Goal: Task Accomplishment & Management: Manage account settings

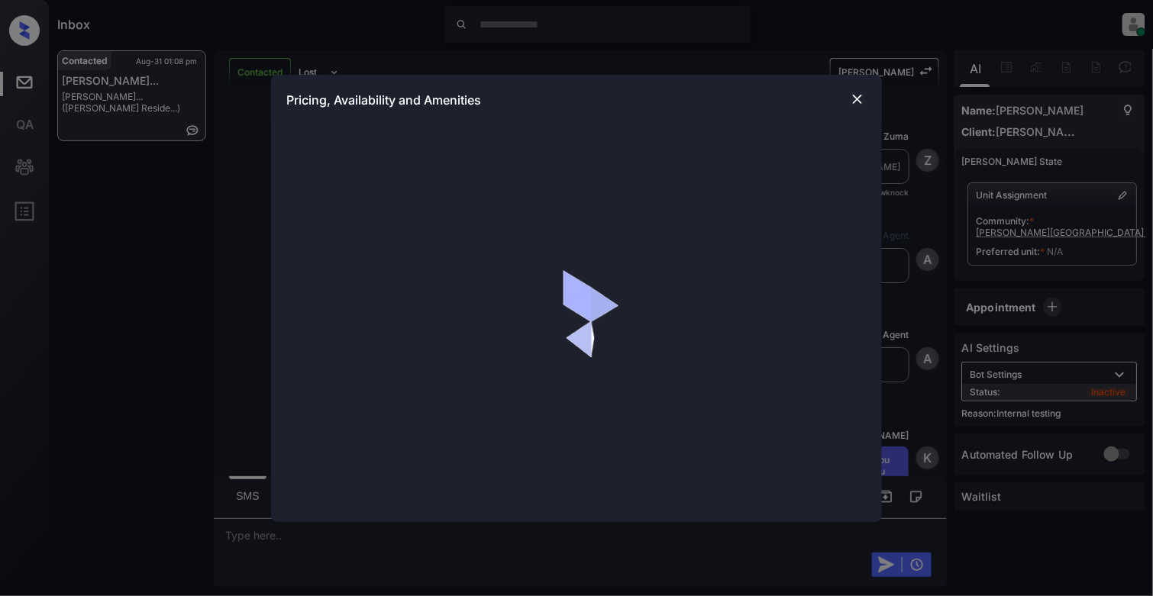
scroll to position [1337, 0]
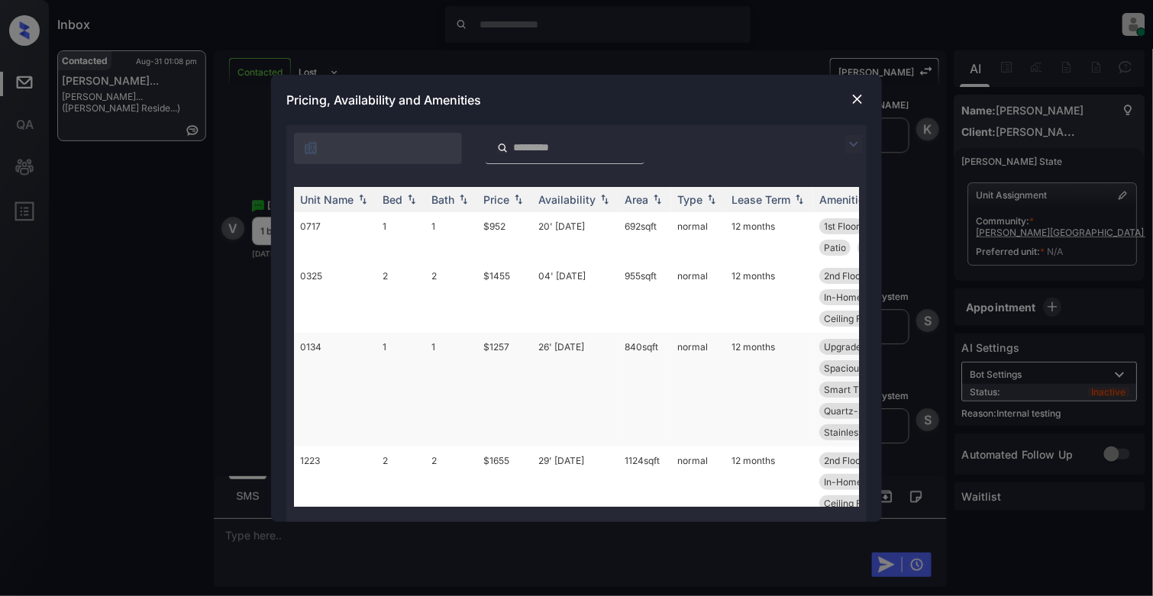
click at [437, 356] on td "1" at bounding box center [451, 390] width 52 height 114
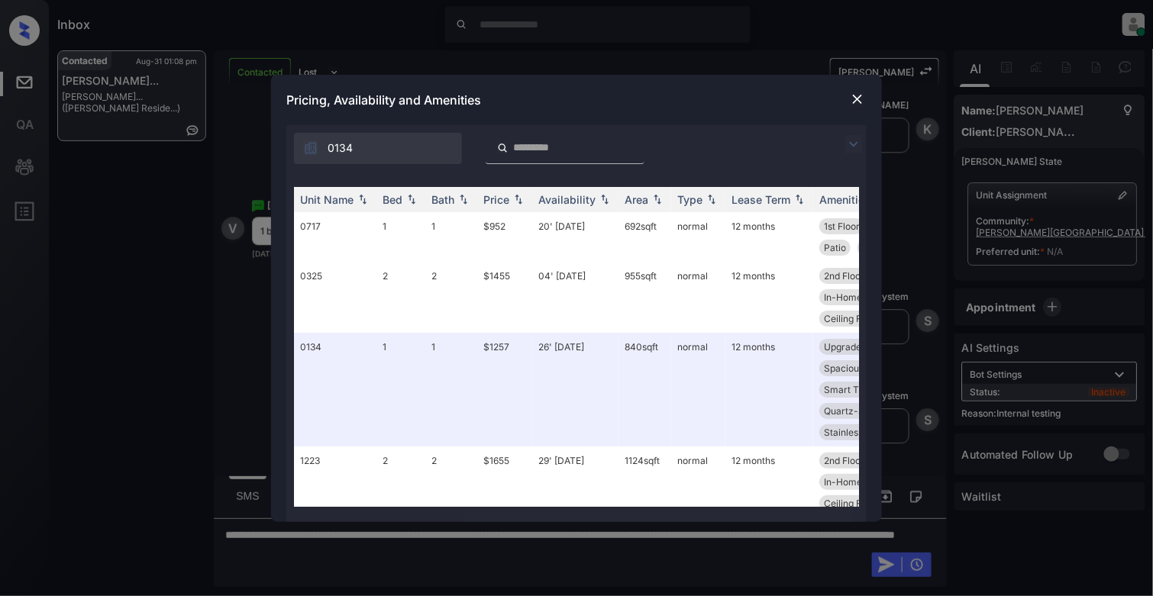
click at [856, 96] on img at bounding box center [857, 99] width 15 height 15
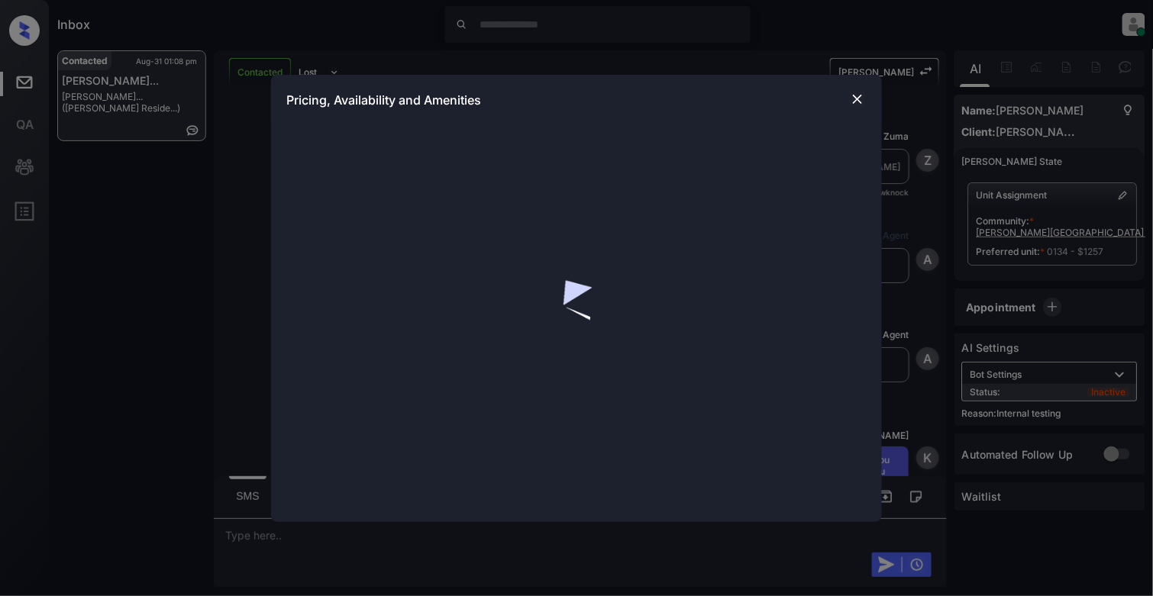
scroll to position [1437, 0]
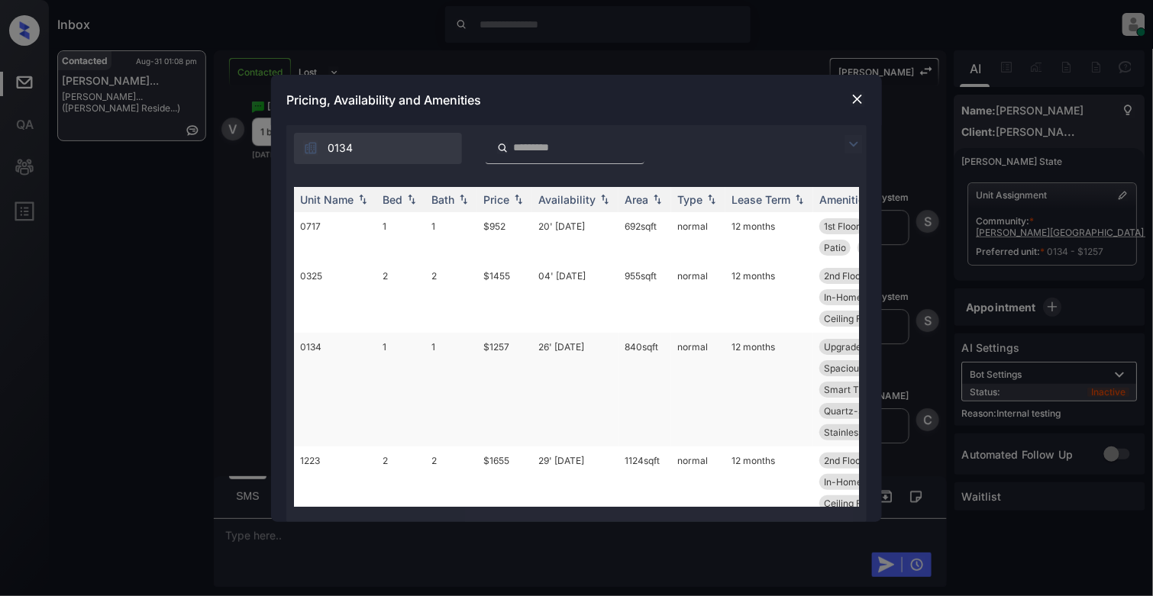
click at [367, 360] on td "0134" at bounding box center [335, 390] width 82 height 114
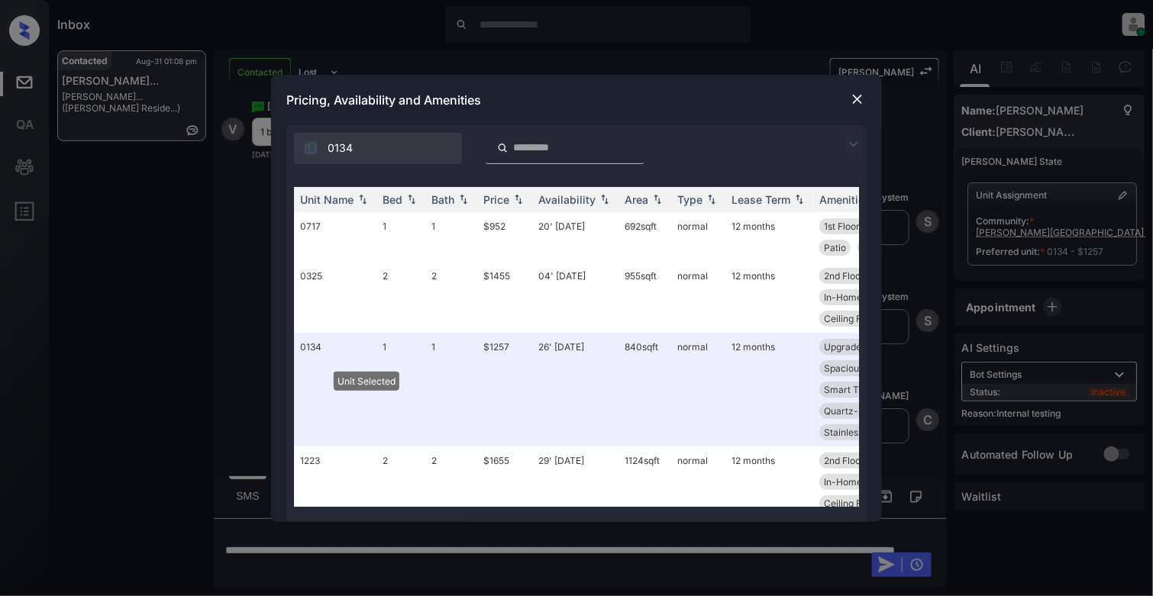
click at [848, 98] on div at bounding box center [857, 99] width 18 height 18
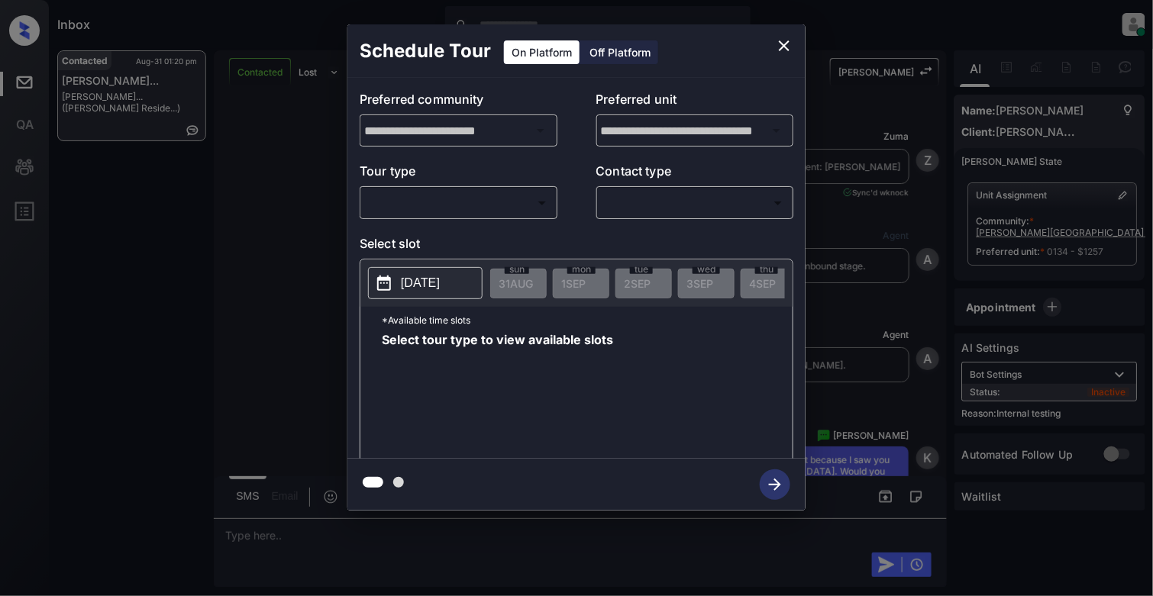
scroll to position [3307, 0]
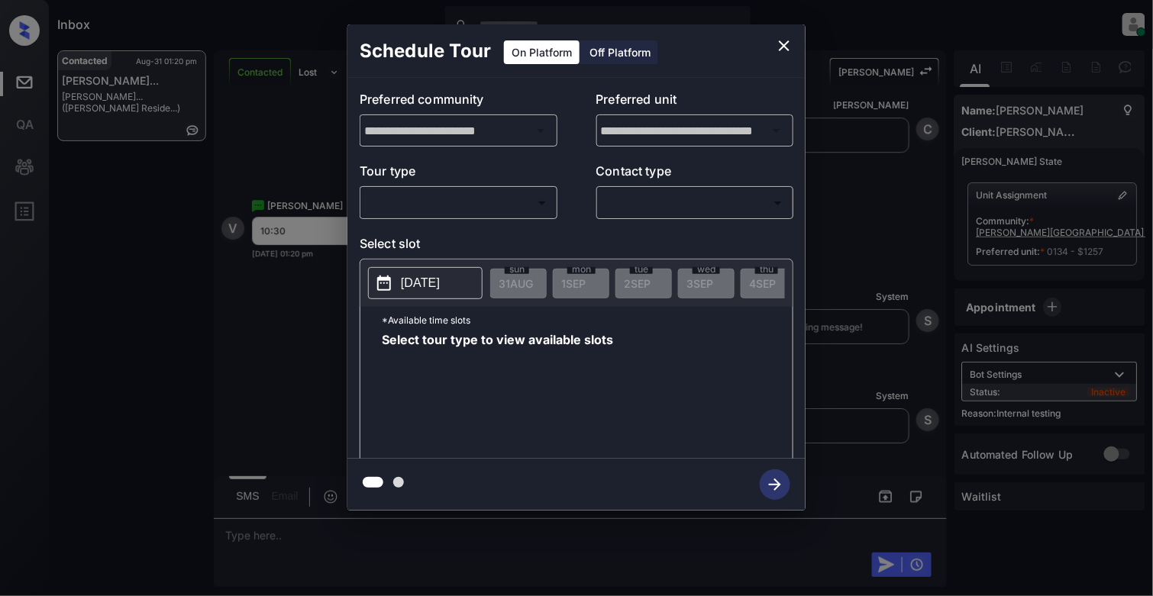
click at [428, 214] on body "Inbox [PERSON_NAME] Online Set yourself offline Set yourself on break Profile S…" at bounding box center [576, 298] width 1153 height 596
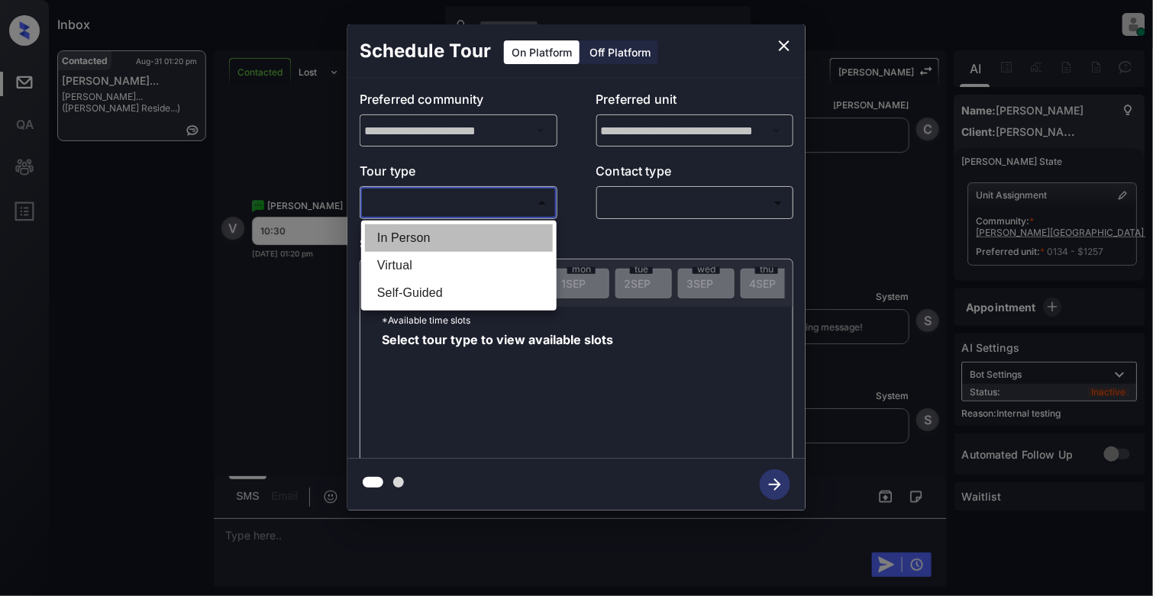
click at [413, 243] on li "In Person" at bounding box center [459, 237] width 188 height 27
type input "********"
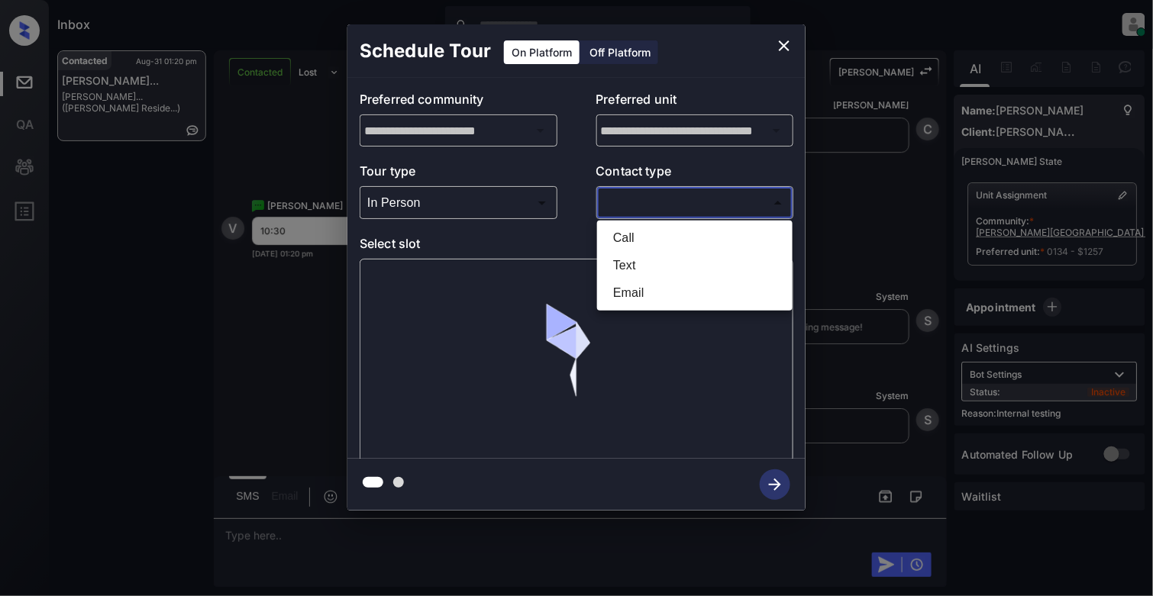
click at [656, 212] on body "Inbox Cynthia Montañez Online Set yourself offline Set yourself on break Profil…" at bounding box center [576, 298] width 1153 height 596
click at [640, 266] on li "Text" at bounding box center [695, 265] width 188 height 27
type input "****"
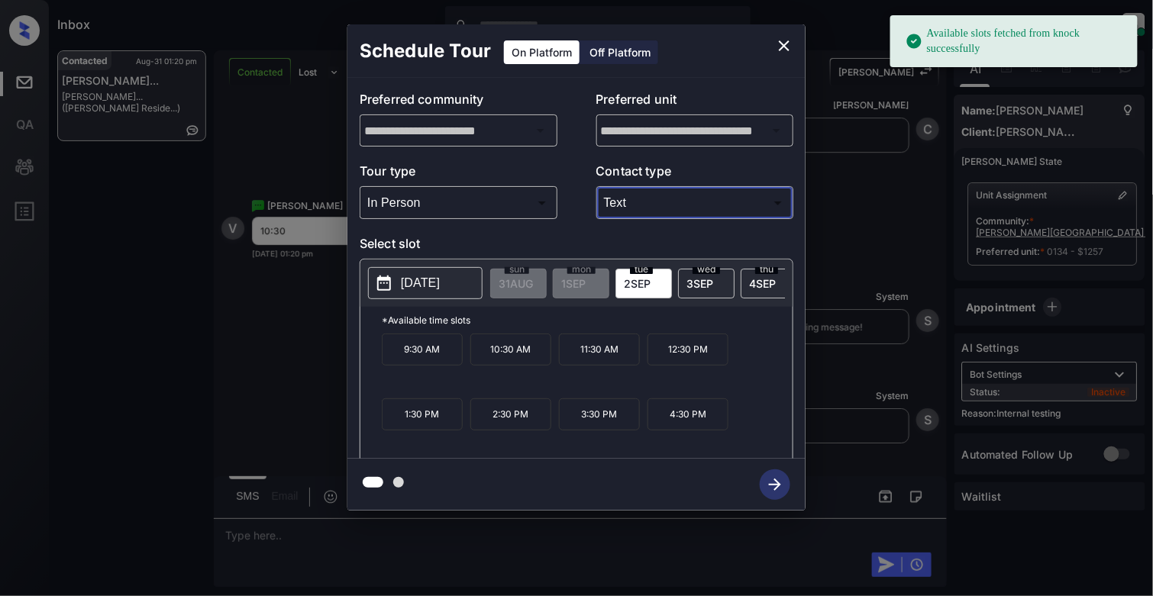
click at [427, 282] on p "2025-09-02" at bounding box center [420, 283] width 39 height 18
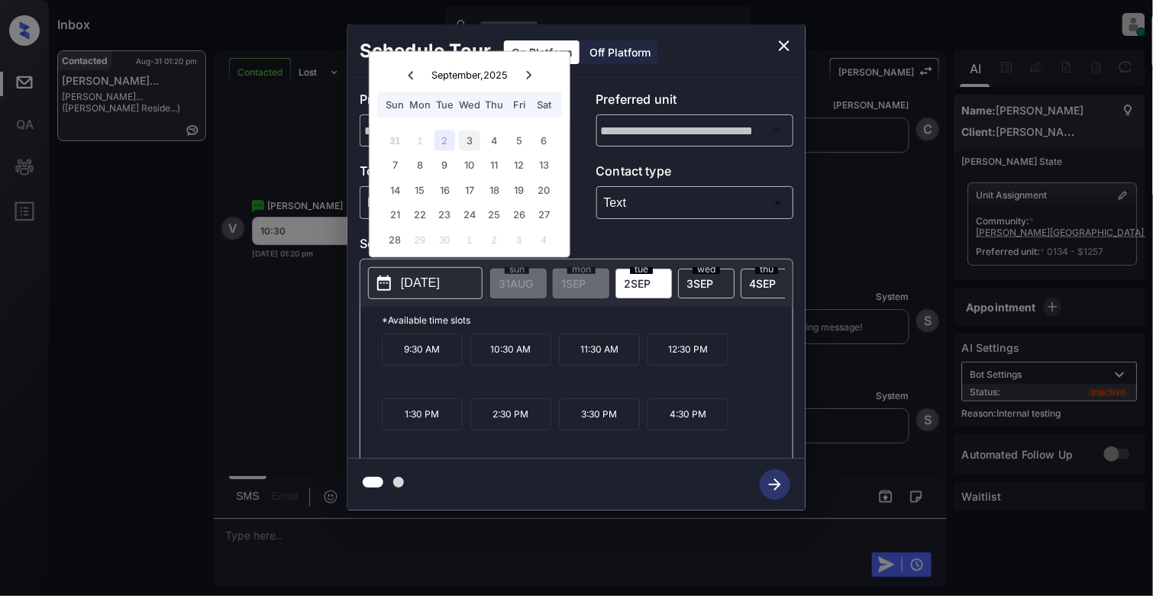
click at [468, 133] on div "3" at bounding box center [469, 140] width 21 height 21
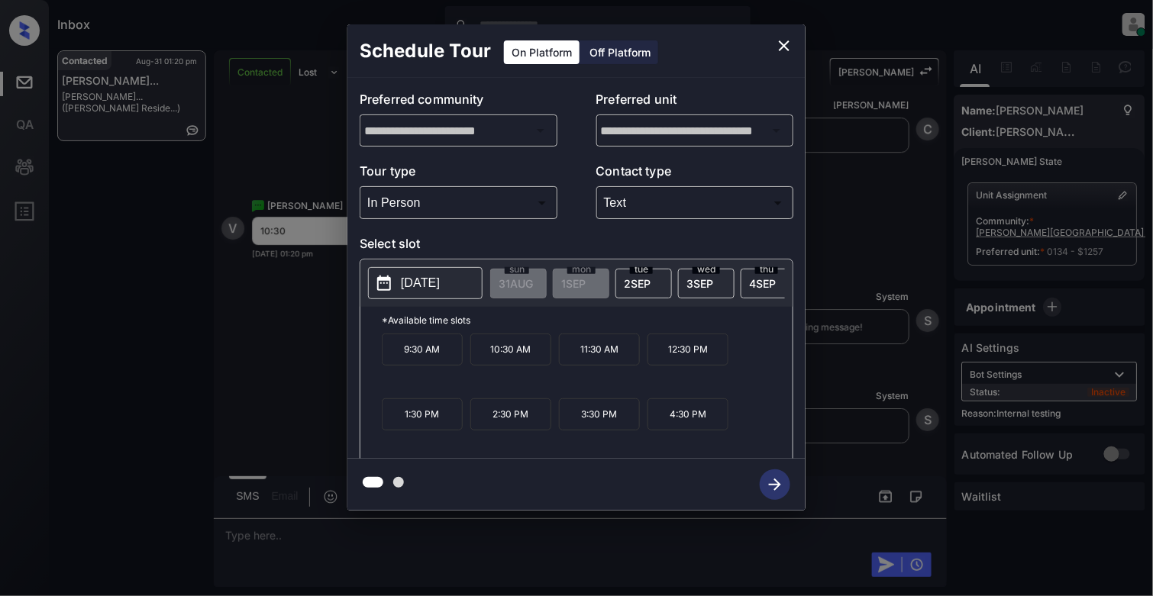
click at [527, 366] on p "10:30 AM" at bounding box center [510, 350] width 81 height 32
click at [776, 483] on icon "button" at bounding box center [774, 484] width 31 height 31
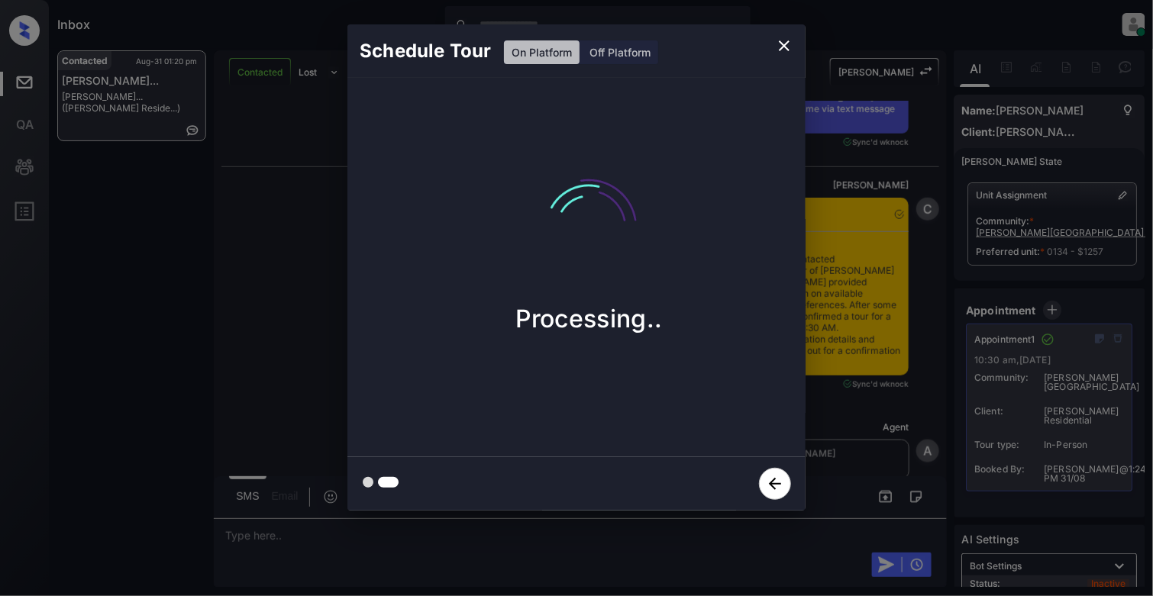
scroll to position [3973, 0]
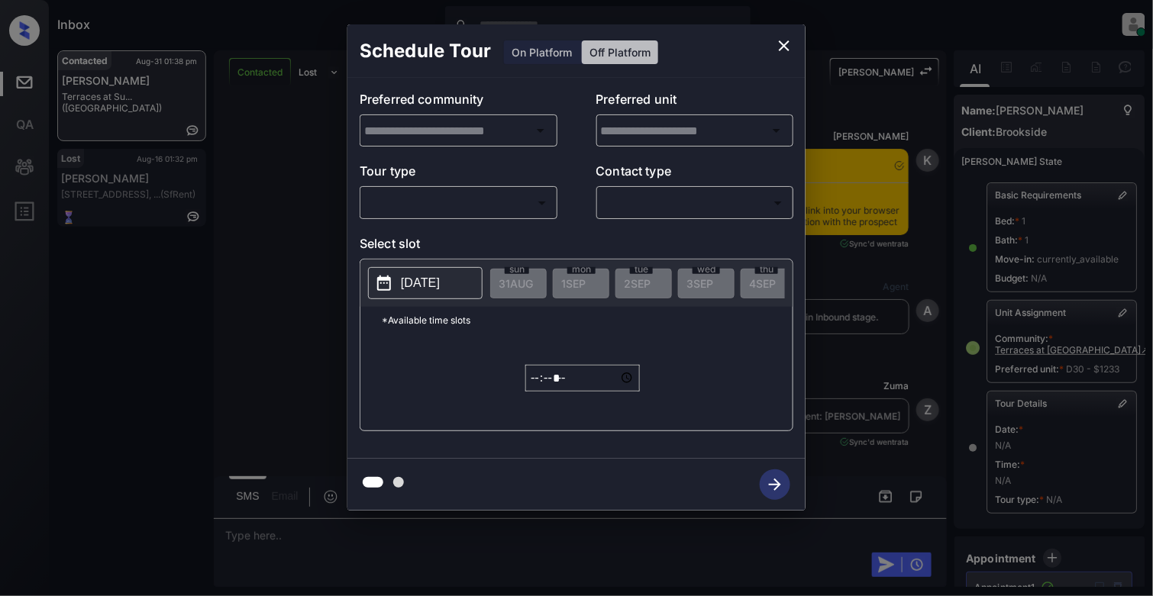
scroll to position [365, 0]
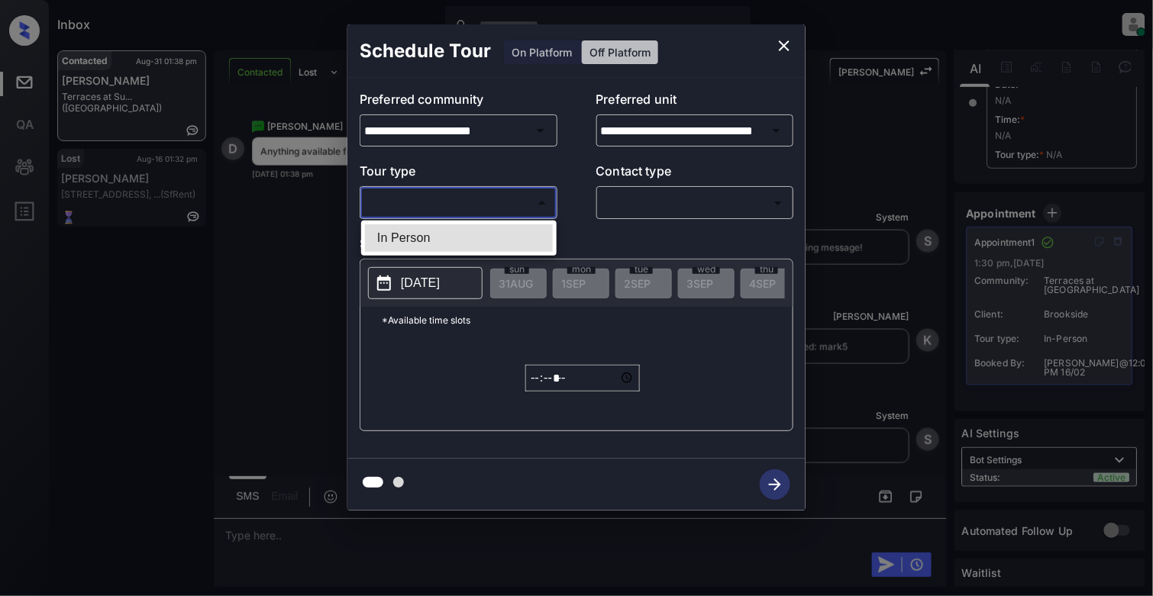
click at [443, 198] on body "Inbox Cynthia Montañez Online Set yourself offline Set yourself on break Profil…" at bounding box center [576, 298] width 1153 height 596
click at [424, 239] on li "In Person" at bounding box center [459, 237] width 188 height 27
type input "********"
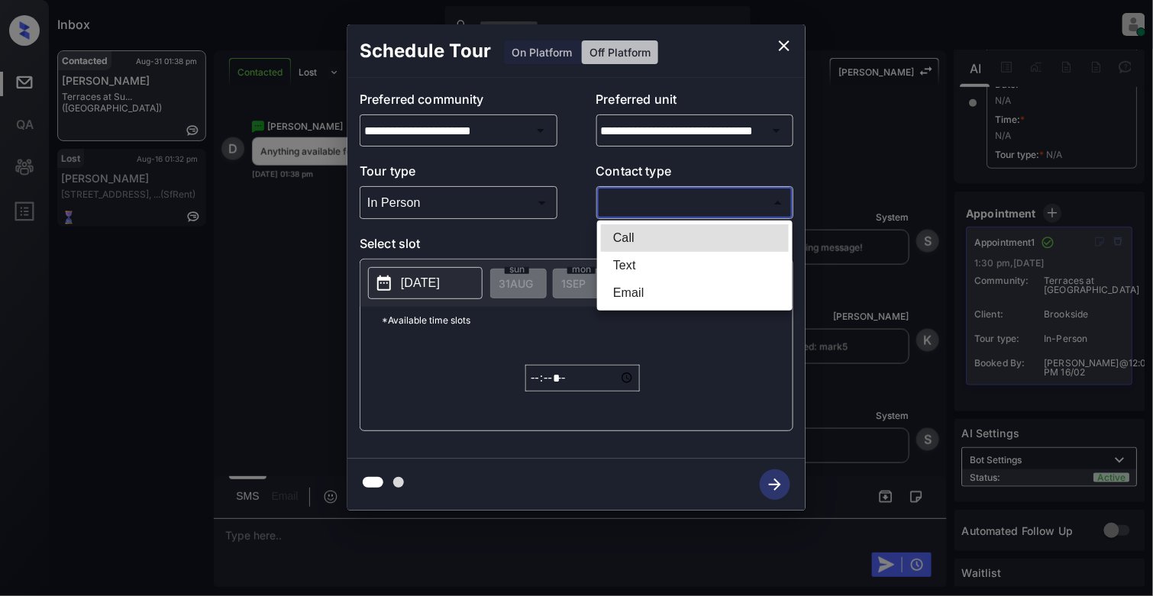
click at [663, 202] on body "Inbox Cynthia Montañez Online Set yourself offline Set yourself on break Profil…" at bounding box center [576, 298] width 1153 height 596
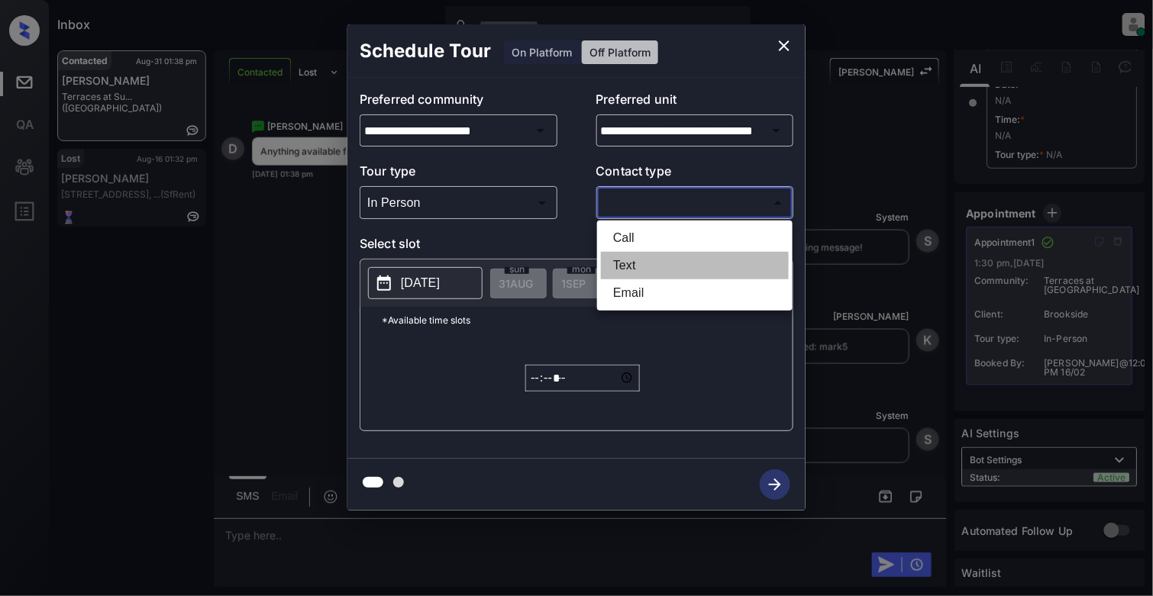
click at [626, 263] on li "Text" at bounding box center [695, 265] width 188 height 27
type input "****"
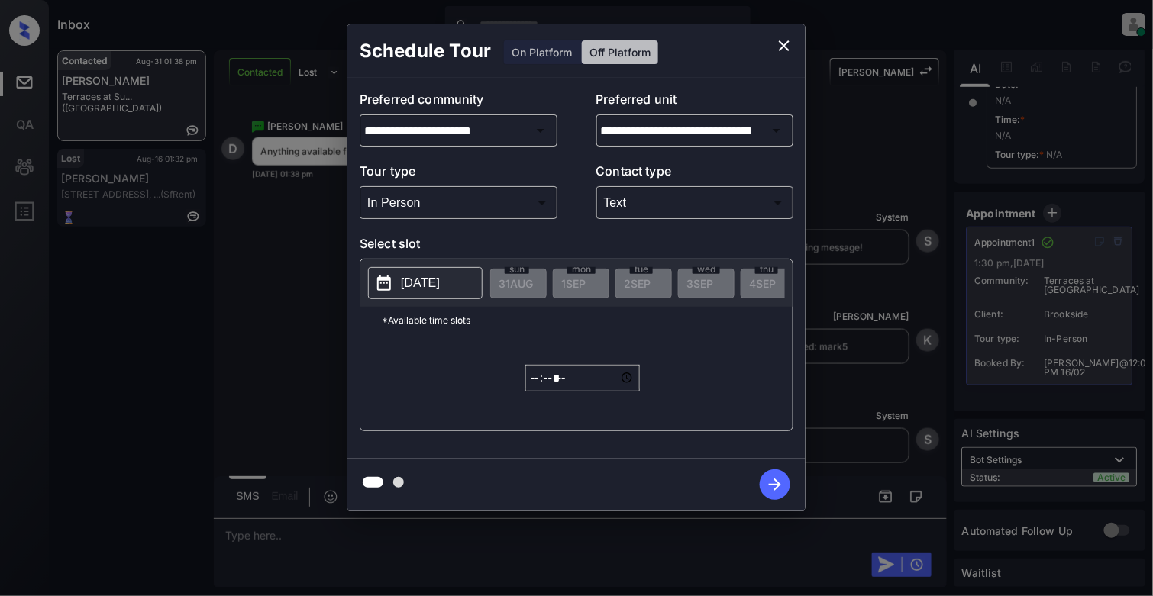
click at [395, 287] on button "2025-08-31" at bounding box center [425, 283] width 114 height 32
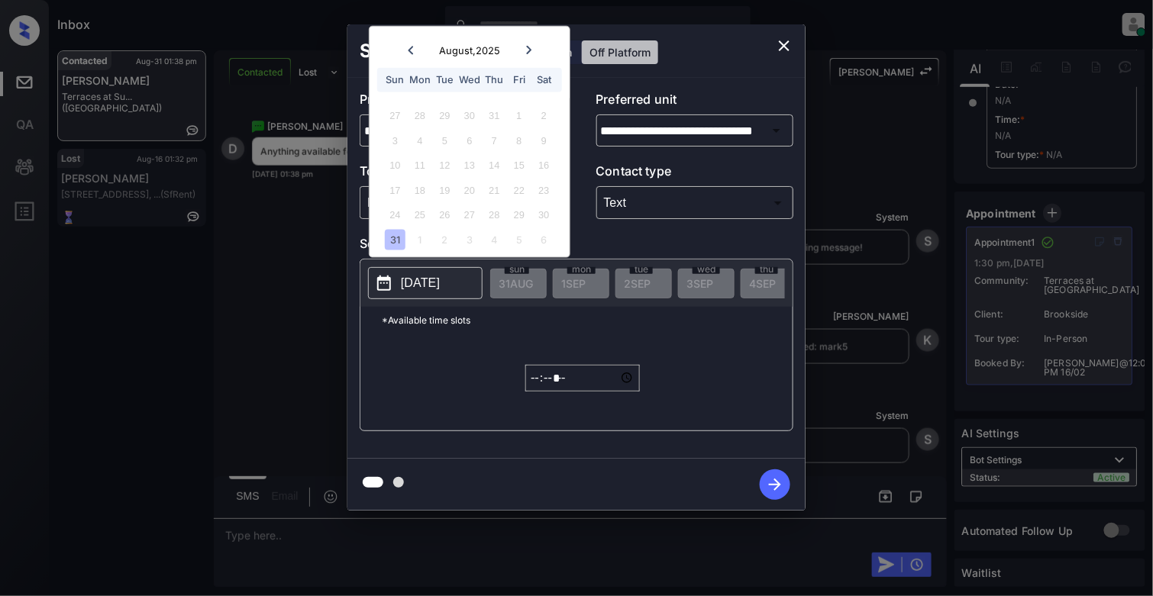
click at [527, 56] on div at bounding box center [528, 49] width 21 height 19
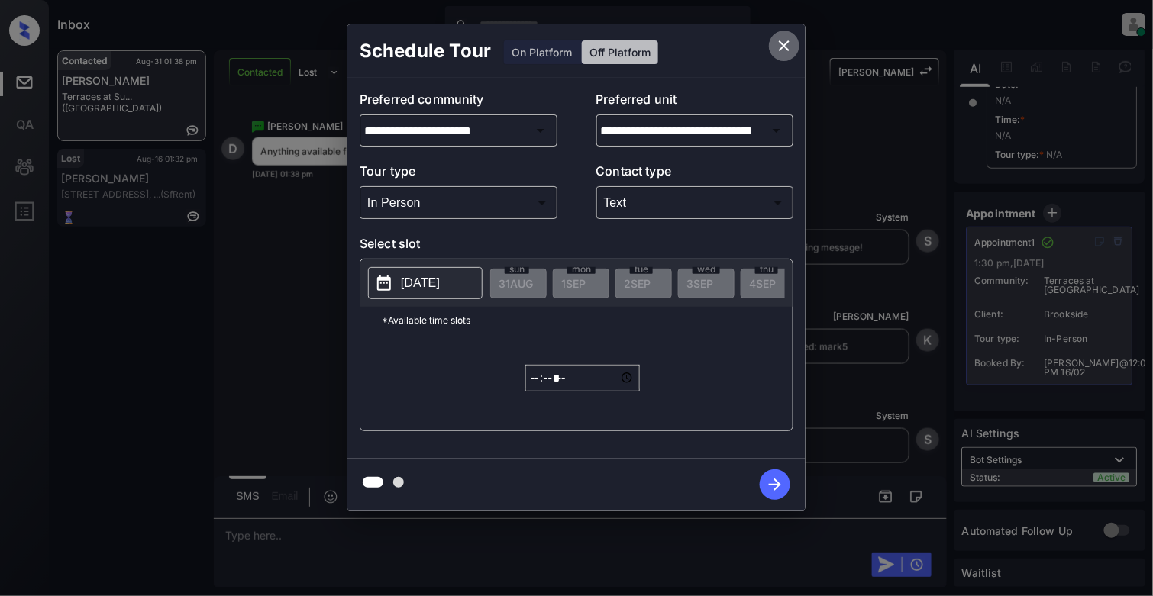
click at [788, 46] on icon "close" at bounding box center [784, 46] width 18 height 18
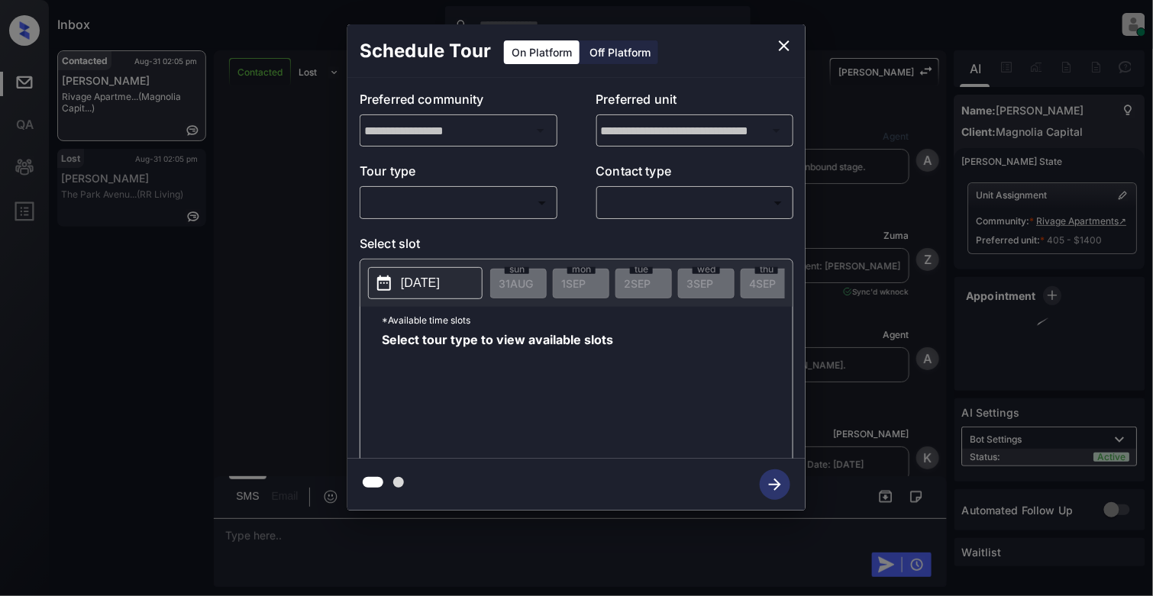
scroll to position [4581, 0]
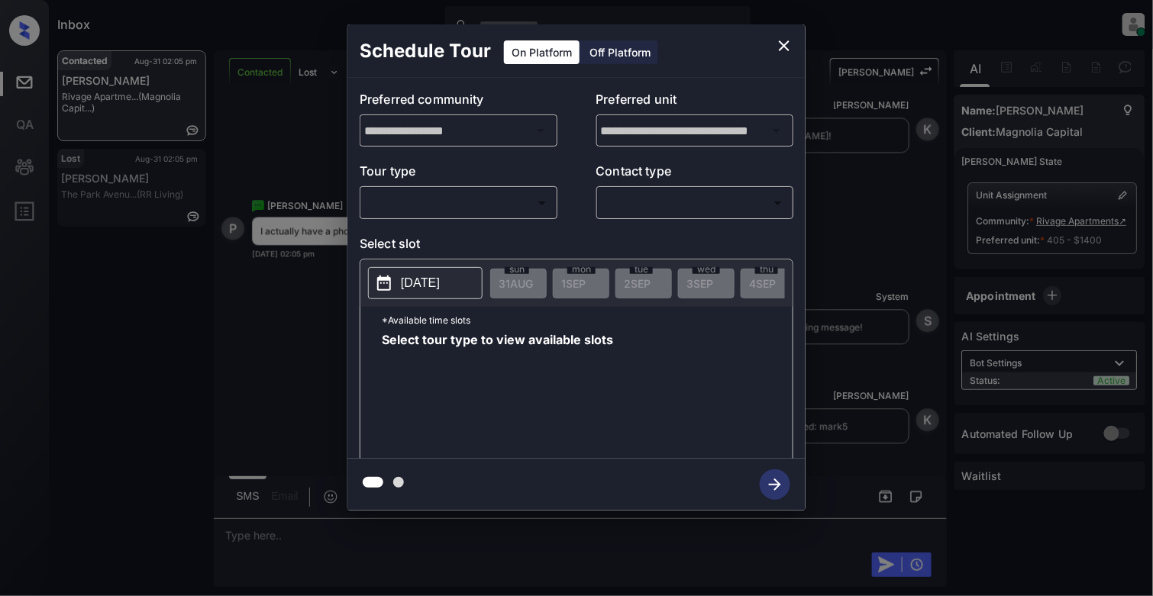
click at [419, 199] on body "Inbox [PERSON_NAME] Online Set yourself offline Set yourself on break Profile S…" at bounding box center [576, 298] width 1153 height 596
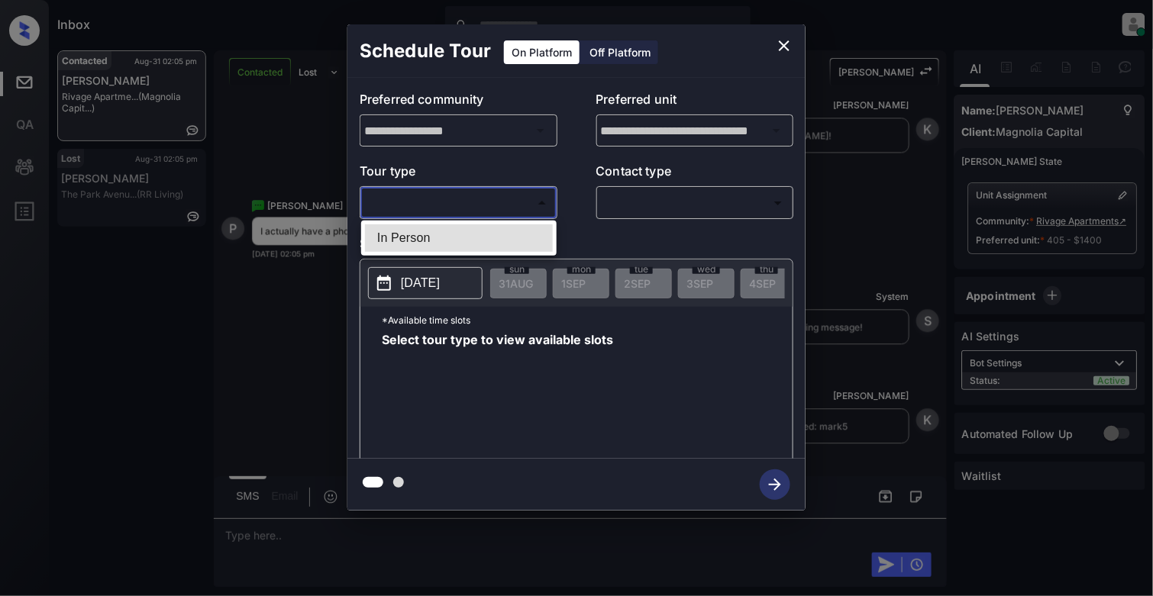
click at [398, 233] on li "In Person" at bounding box center [459, 237] width 188 height 27
type input "********"
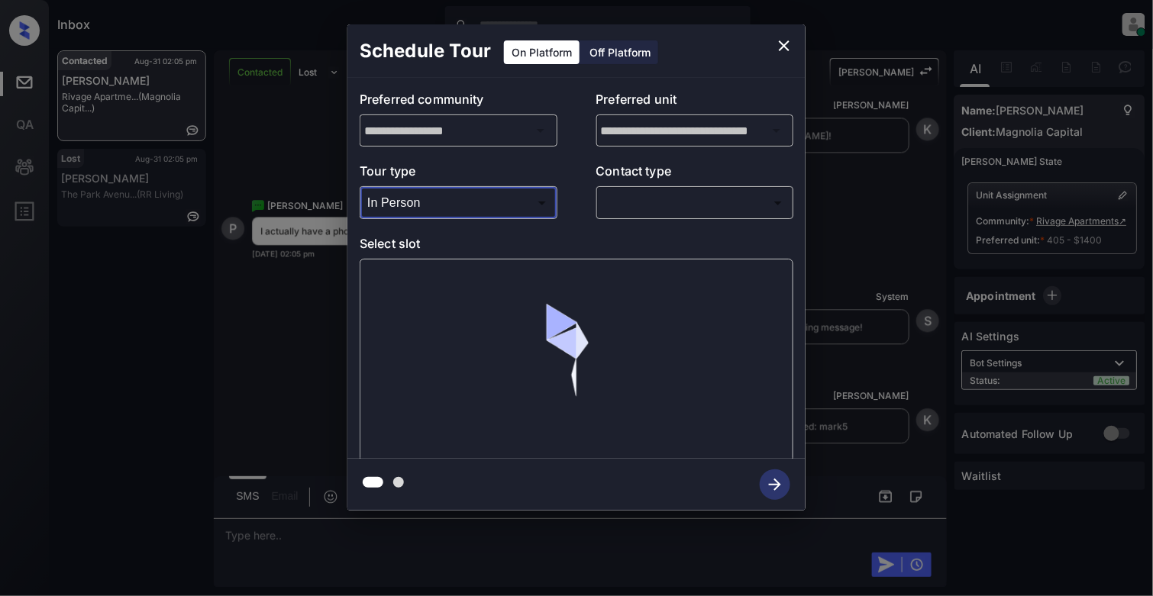
click at [645, 194] on body "Inbox Cynthia Montañez Online Set yourself offline Set yourself on break Profil…" at bounding box center [576, 298] width 1153 height 596
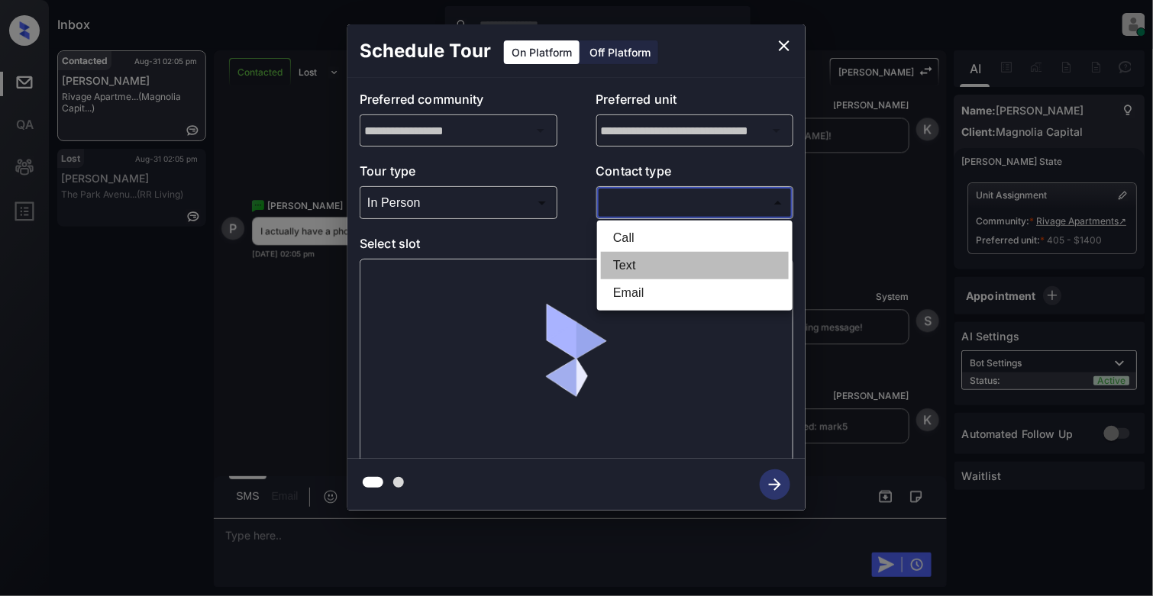
click at [630, 263] on li "Text" at bounding box center [695, 265] width 188 height 27
type input "****"
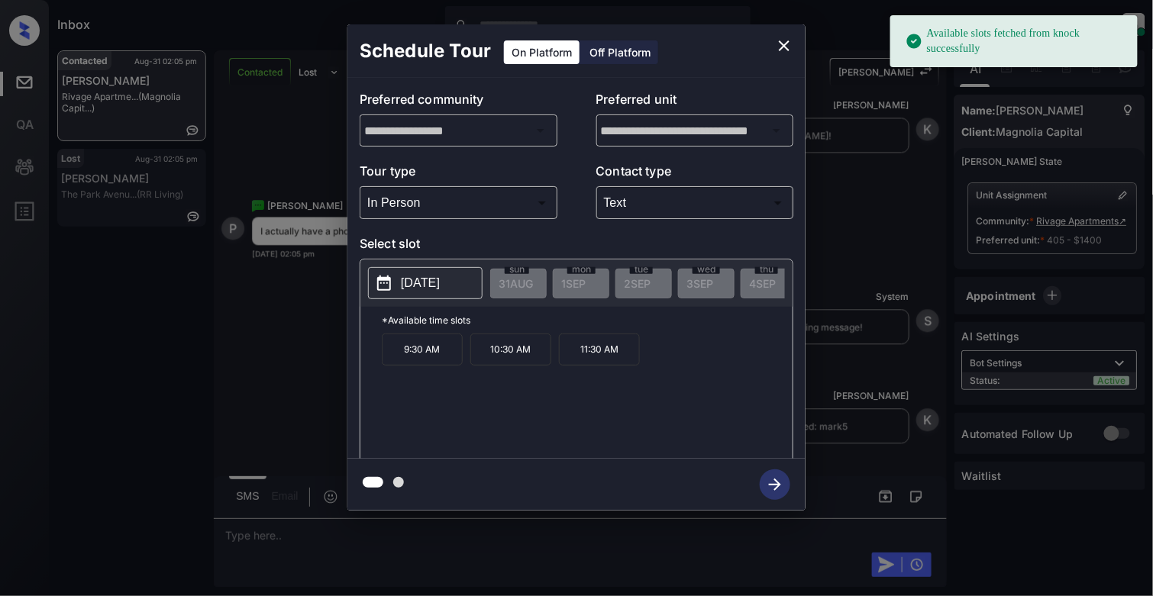
click at [599, 365] on p "11:30 AM" at bounding box center [599, 350] width 81 height 32
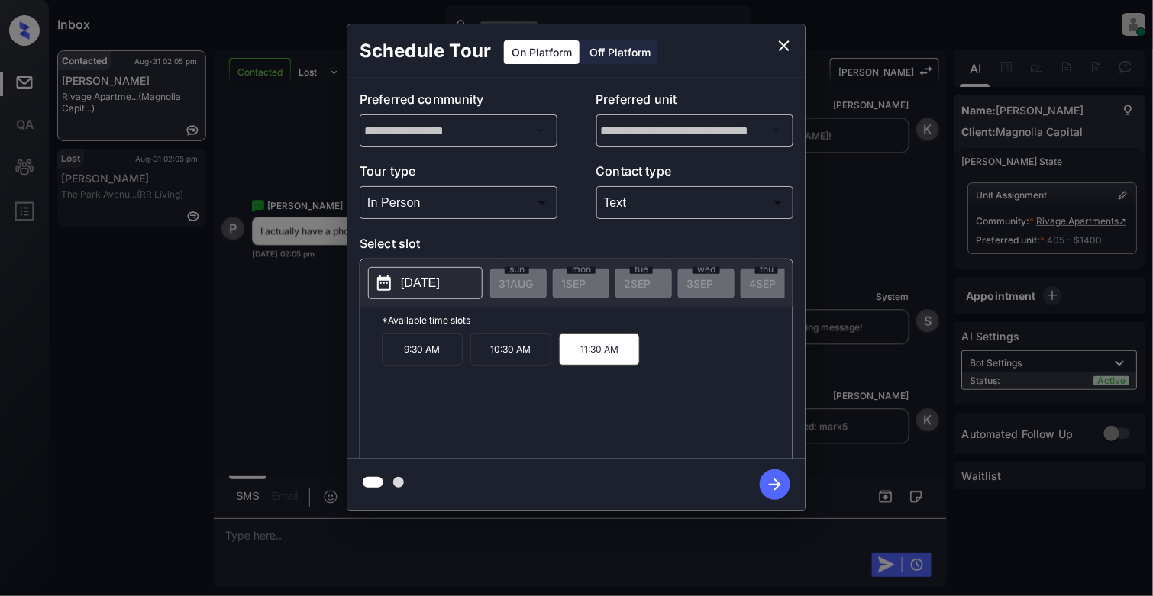
click at [767, 485] on icon "button" at bounding box center [774, 484] width 31 height 31
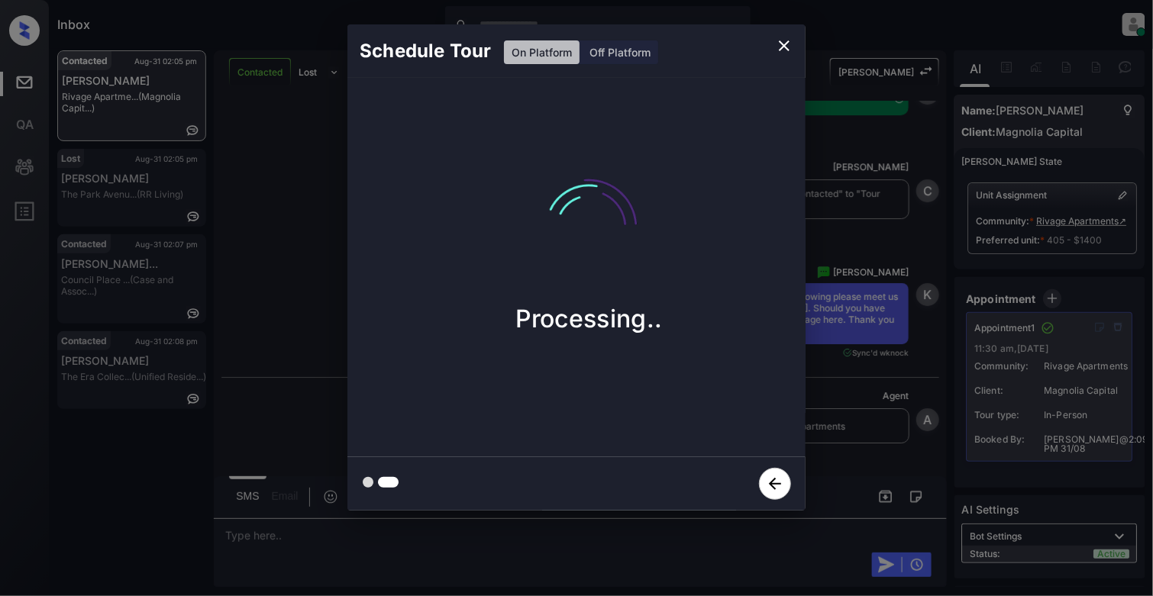
scroll to position [5007, 0]
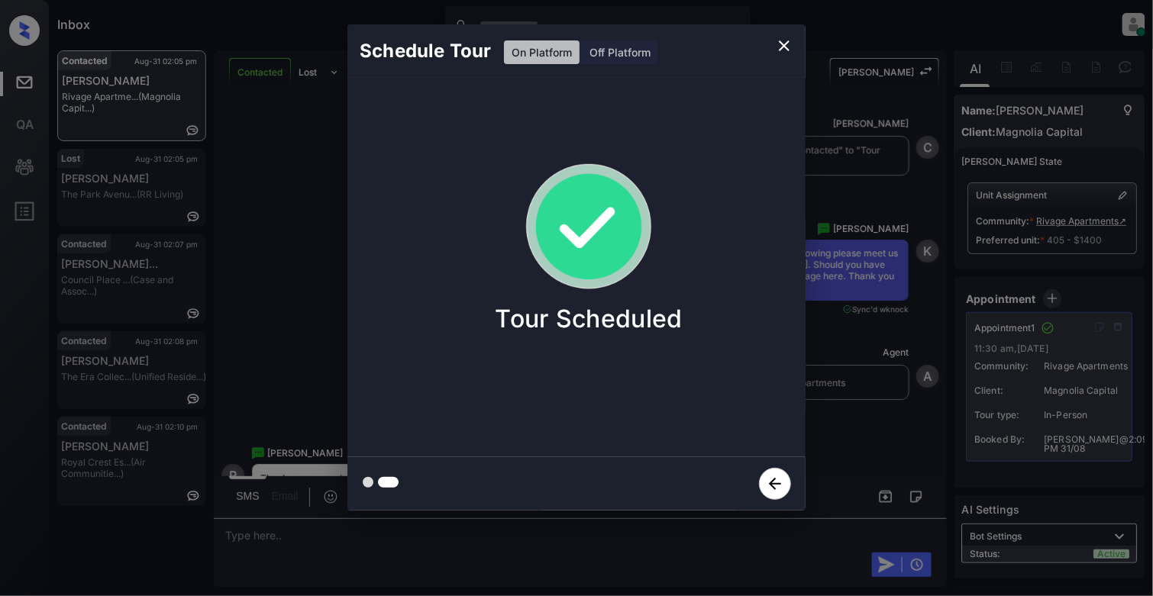
click at [782, 47] on icon "close" at bounding box center [784, 45] width 11 height 11
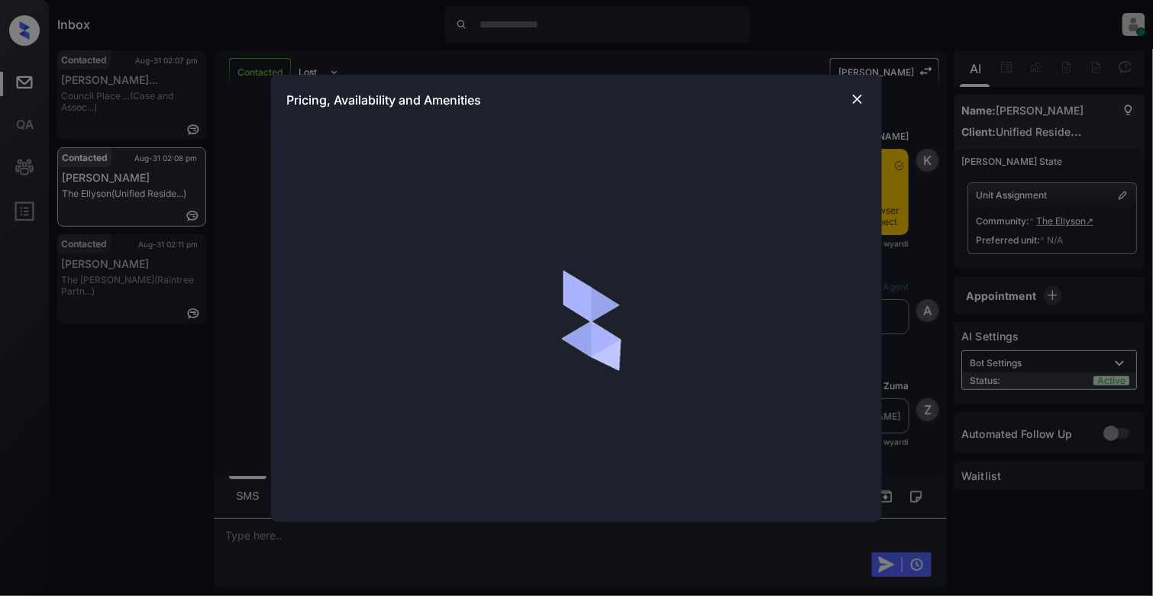
scroll to position [1117, 0]
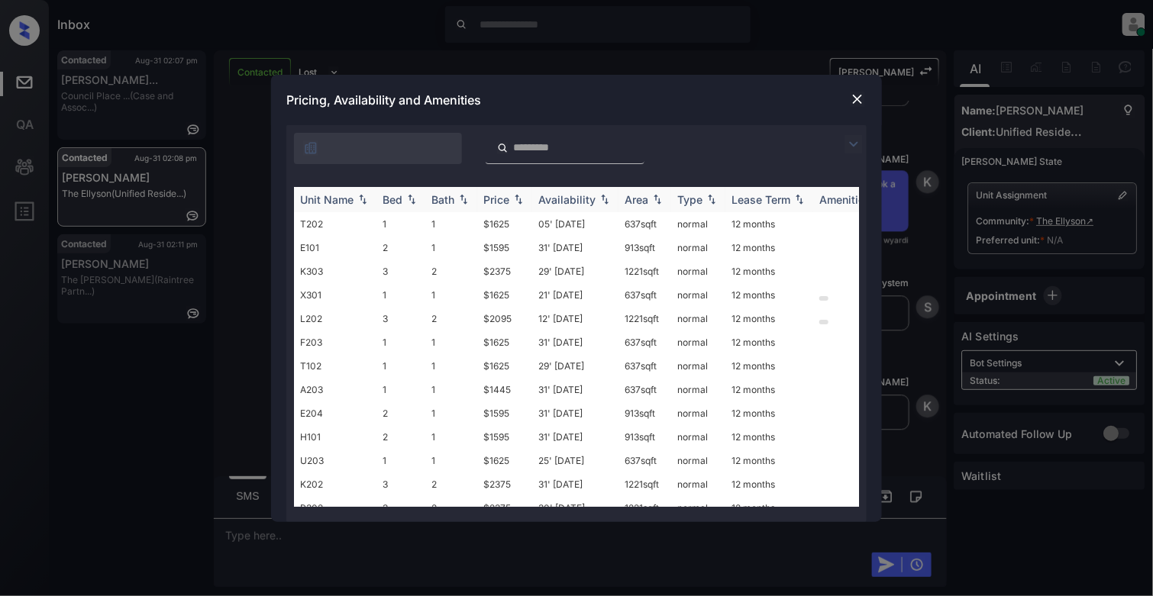
click at [411, 195] on img at bounding box center [411, 199] width 15 height 11
click at [362, 435] on td "V104" at bounding box center [335, 437] width 82 height 24
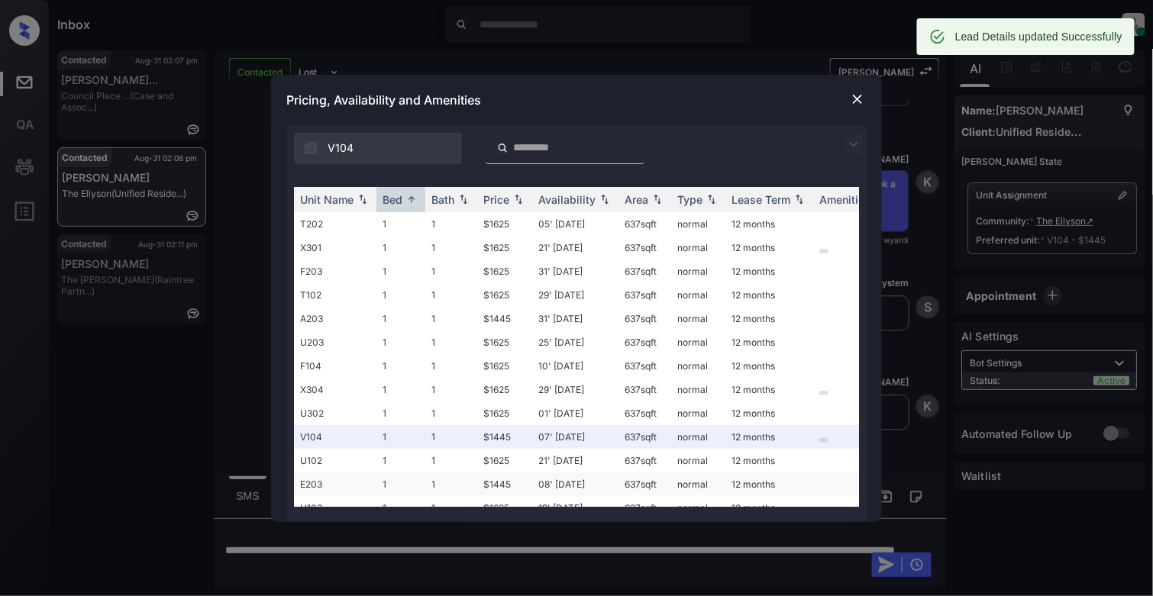
click at [406, 481] on td "1" at bounding box center [400, 484] width 49 height 24
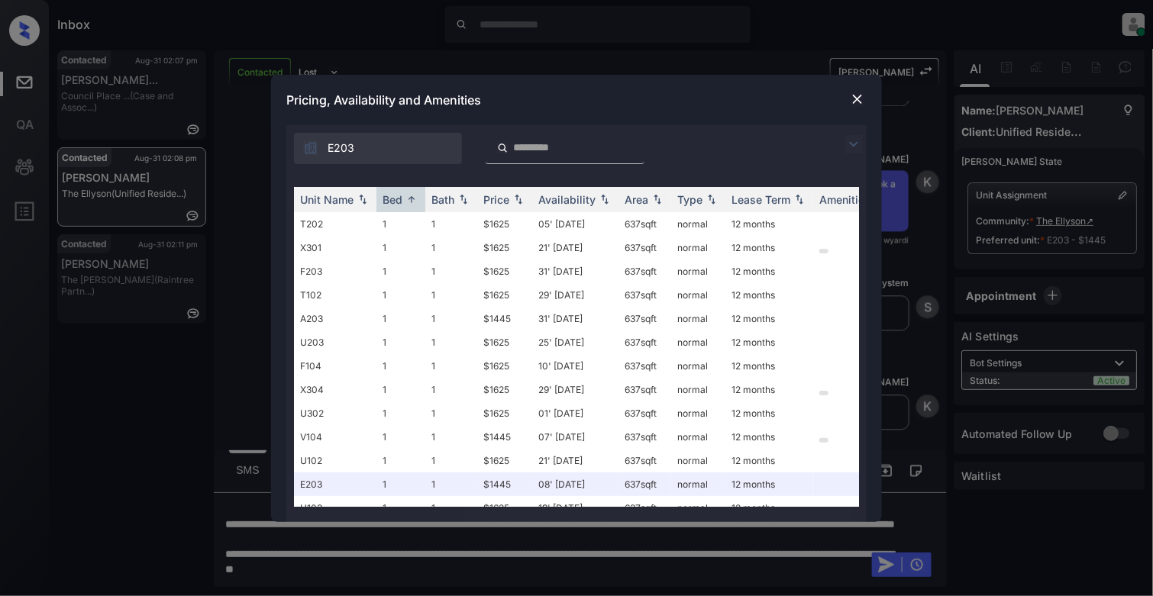
click at [856, 95] on img at bounding box center [857, 99] width 15 height 15
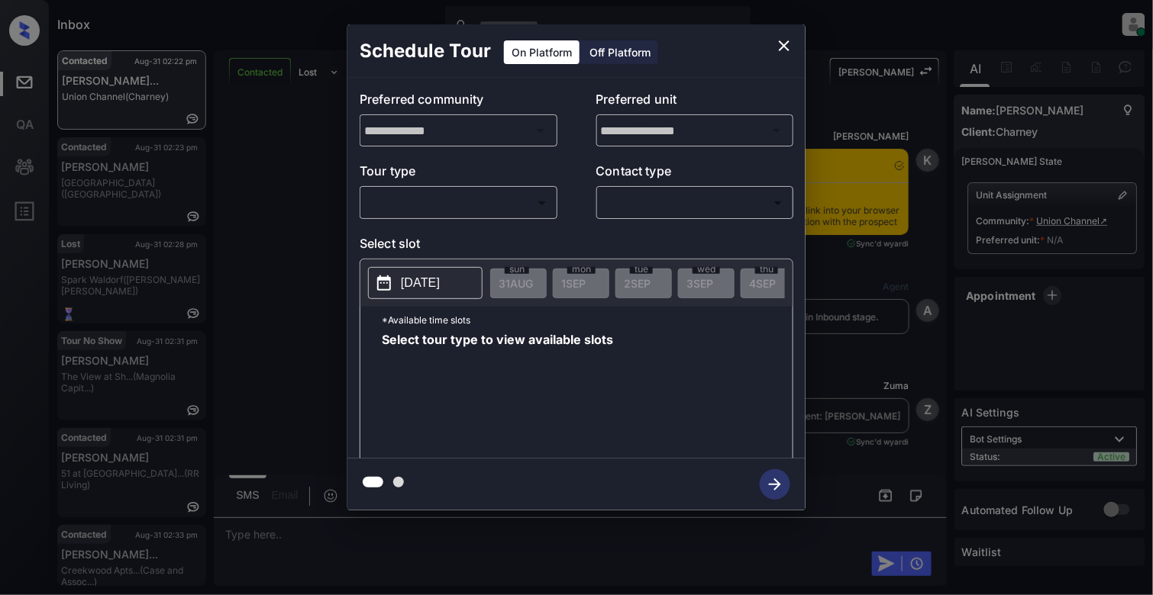
scroll to position [2070, 0]
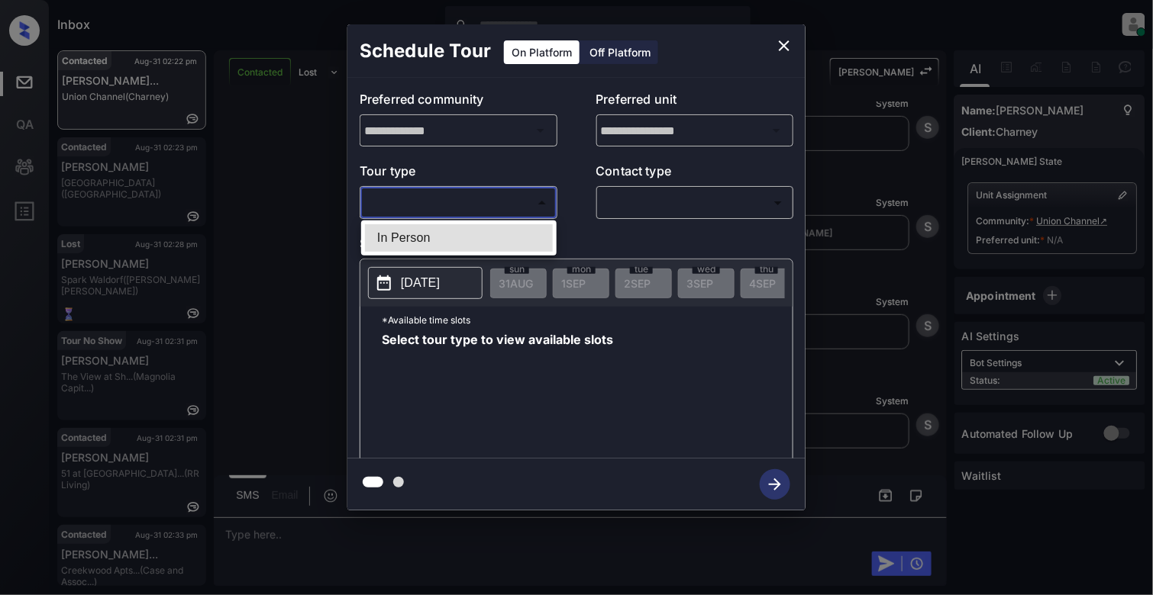
click at [394, 191] on body "Inbox [PERSON_NAME] Online Set yourself offline Set yourself on break Profile S…" at bounding box center [576, 297] width 1153 height 595
drag, startPoint x: 412, startPoint y: 244, endPoint x: 598, endPoint y: 205, distance: 190.4
click at [414, 244] on li "In Person" at bounding box center [459, 237] width 188 height 27
type input "********"
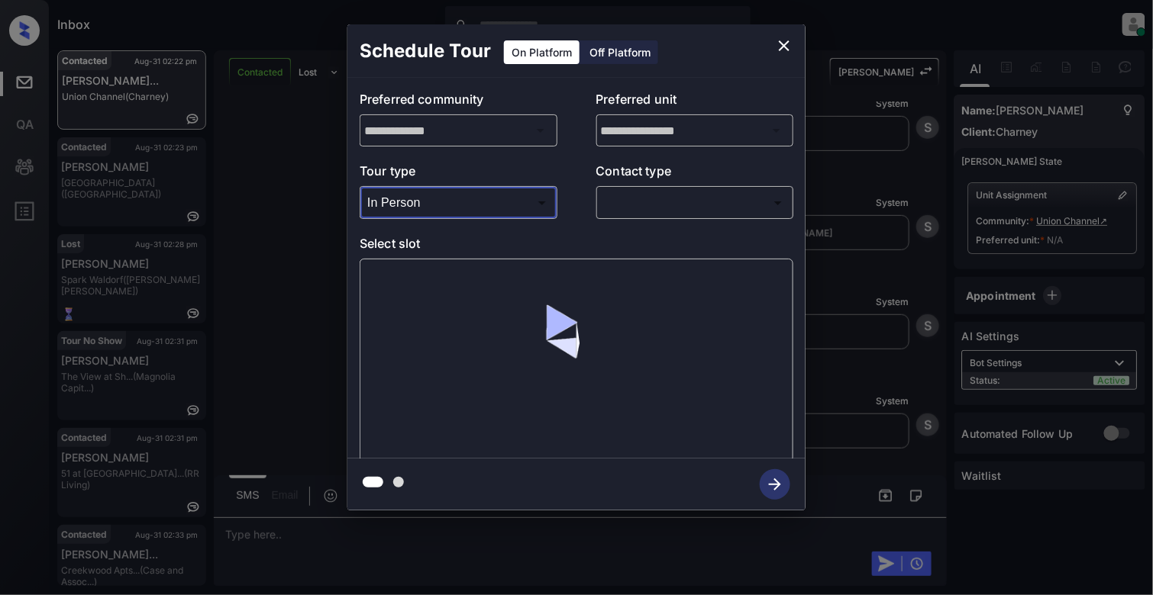
click at [719, 208] on body "Inbox Cynthia Montañez Online Set yourself offline Set yourself on break Profil…" at bounding box center [576, 297] width 1153 height 595
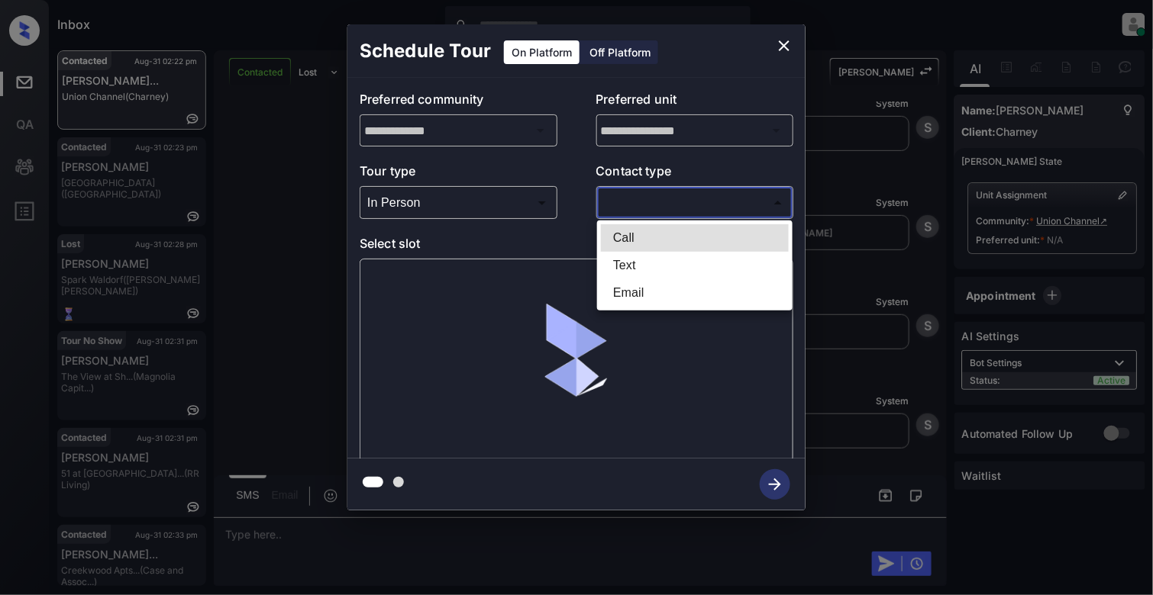
drag, startPoint x: 633, startPoint y: 270, endPoint x: 452, endPoint y: 269, distance: 180.9
click at [630, 269] on li "Text" at bounding box center [695, 265] width 188 height 27
type input "****"
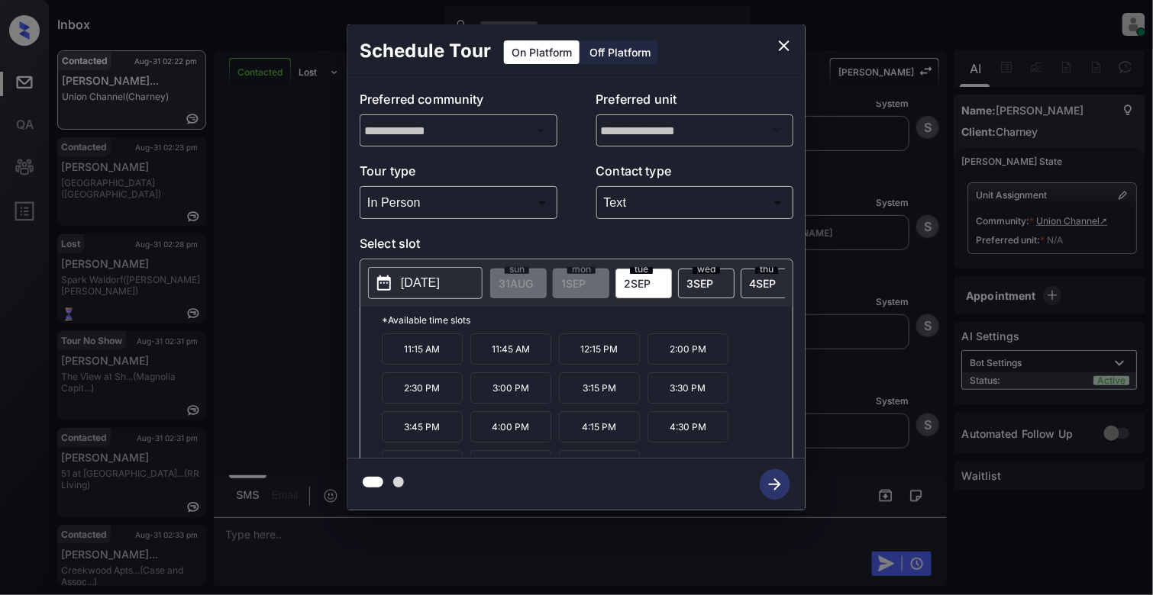
drag, startPoint x: 456, startPoint y: 307, endPoint x: 453, endPoint y: 281, distance: 26.2
click at [415, 275] on button "[DATE]" at bounding box center [425, 283] width 114 height 32
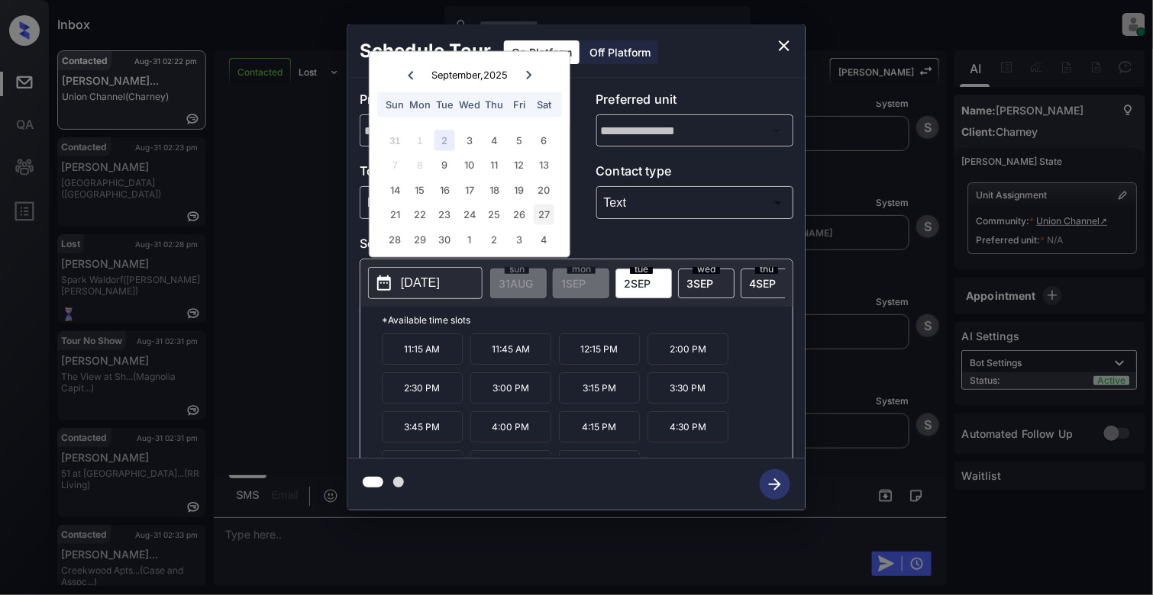
click at [550, 211] on div "27" at bounding box center [544, 215] width 21 height 21
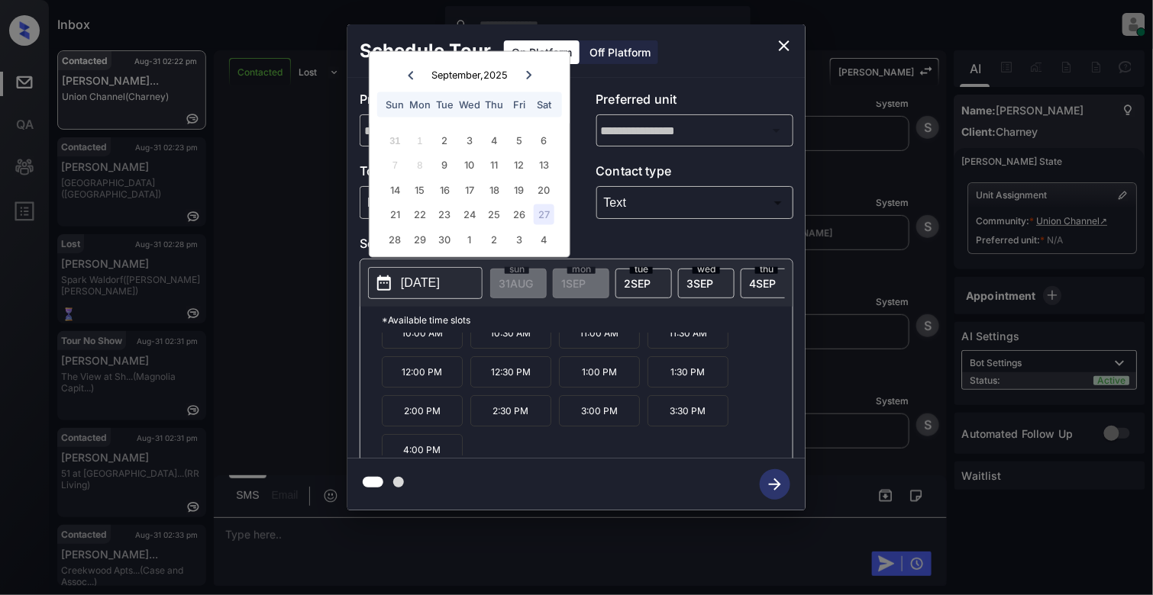
scroll to position [27, 0]
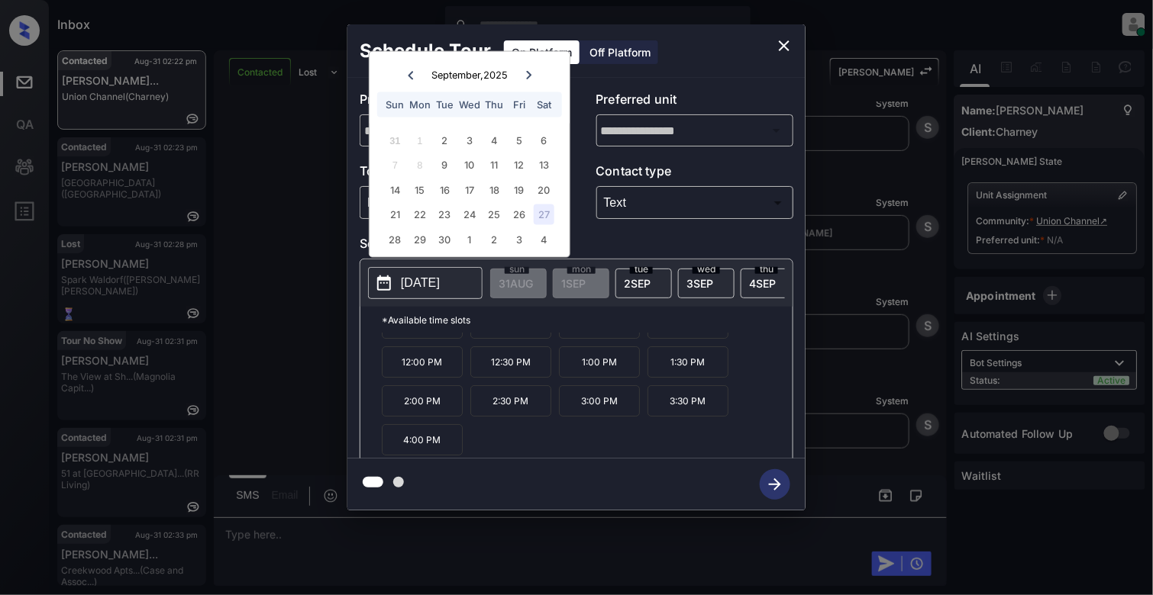
click at [769, 44] on button "close" at bounding box center [784, 46] width 31 height 31
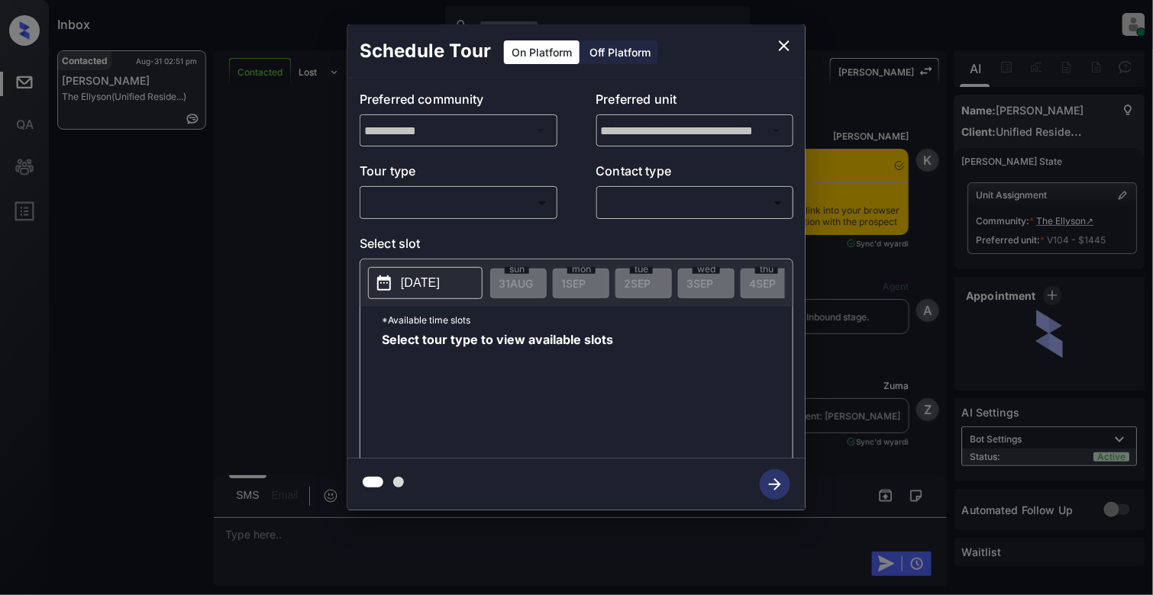
scroll to position [3723, 0]
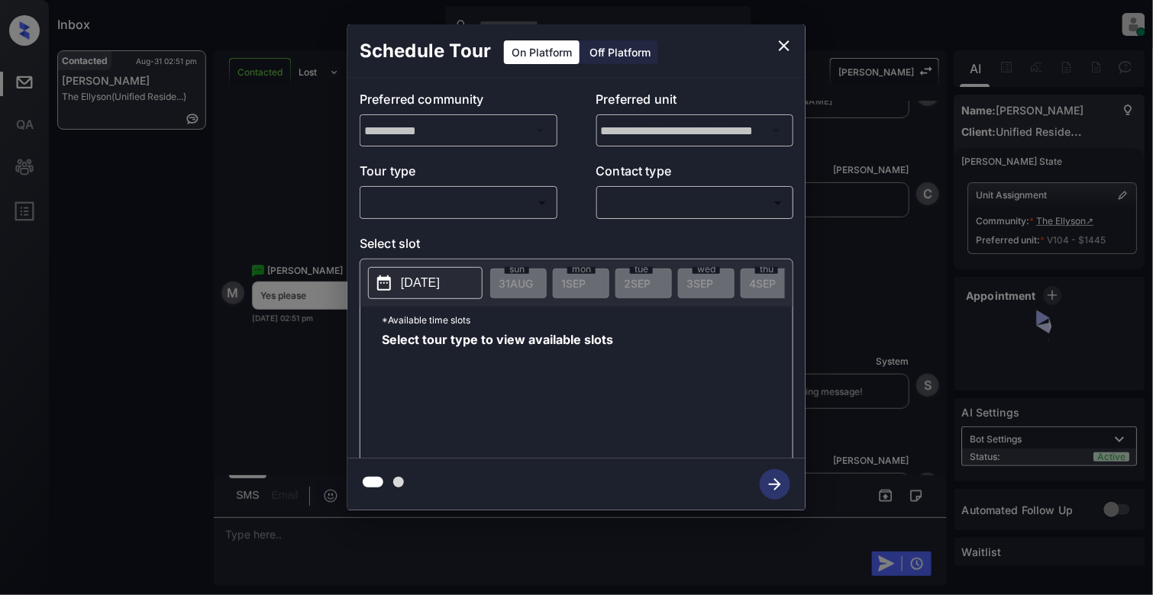
click at [492, 192] on body "Inbox [PERSON_NAME] Online Set yourself offline Set yourself on break Profile S…" at bounding box center [576, 297] width 1153 height 595
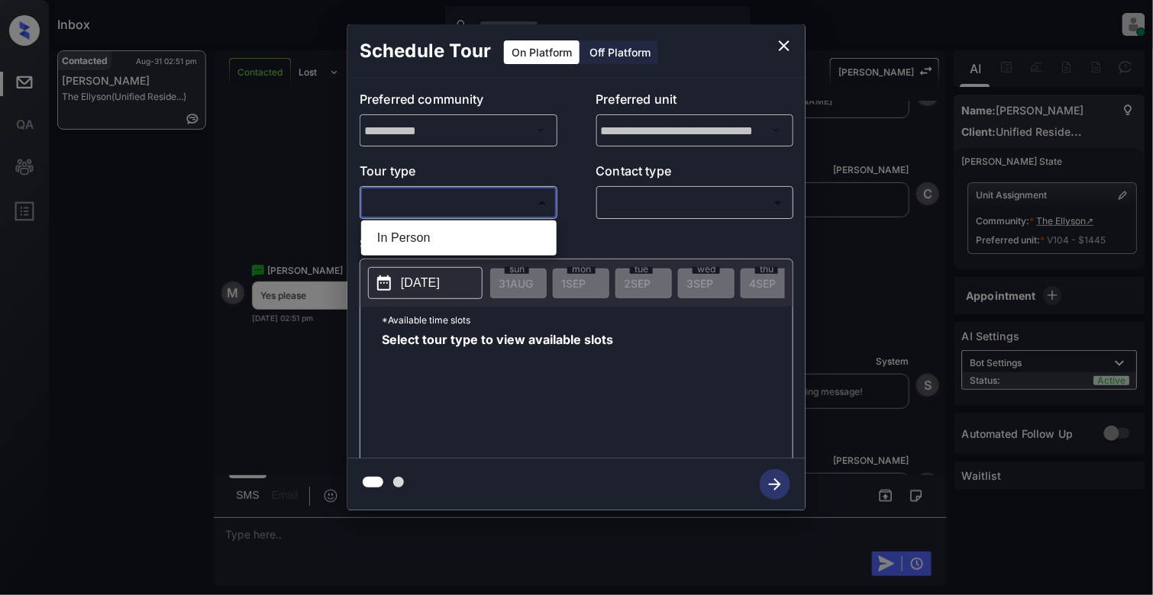
click at [441, 231] on li "In Person" at bounding box center [459, 237] width 188 height 27
type input "********"
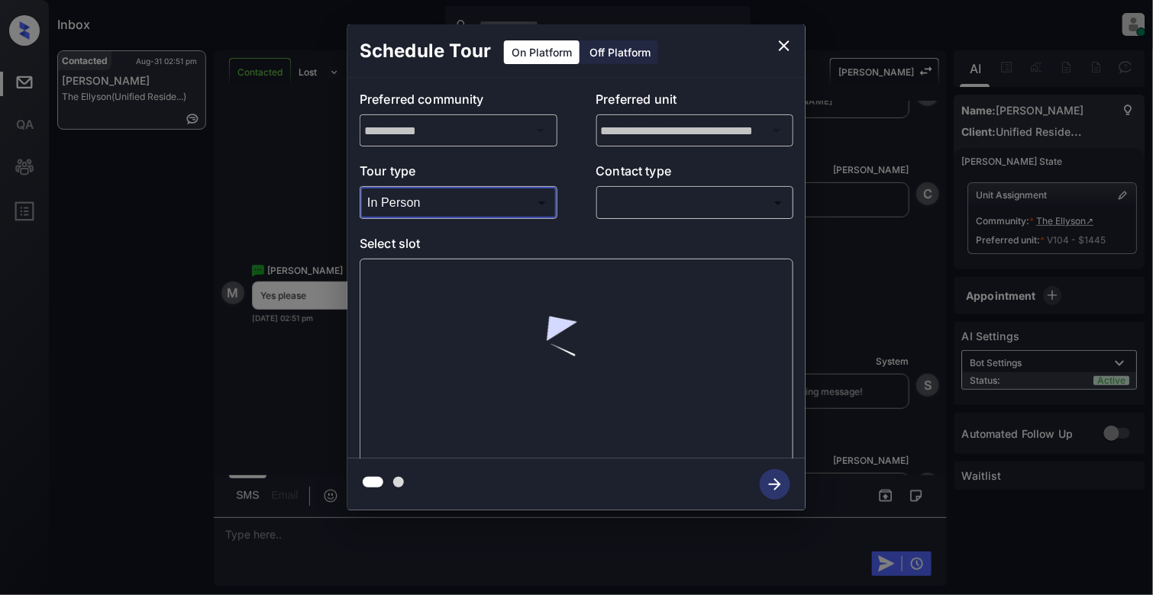
click at [737, 205] on body "Inbox [PERSON_NAME] Online Set yourself offline Set yourself on break Profile S…" at bounding box center [576, 297] width 1153 height 595
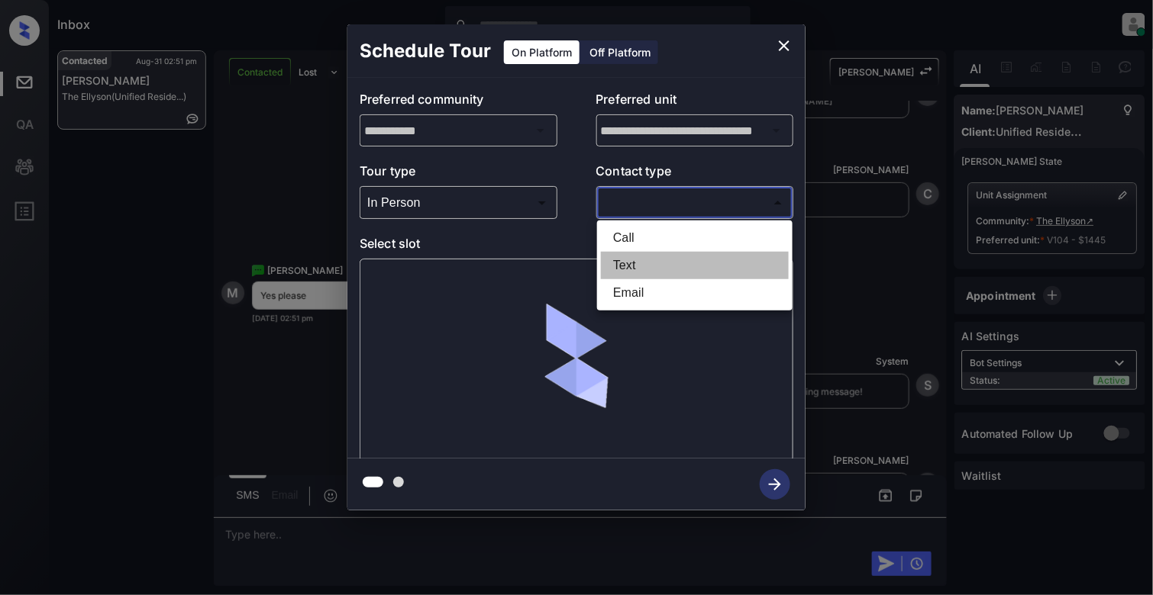
click at [618, 275] on li "Text" at bounding box center [695, 265] width 188 height 27
type input "****"
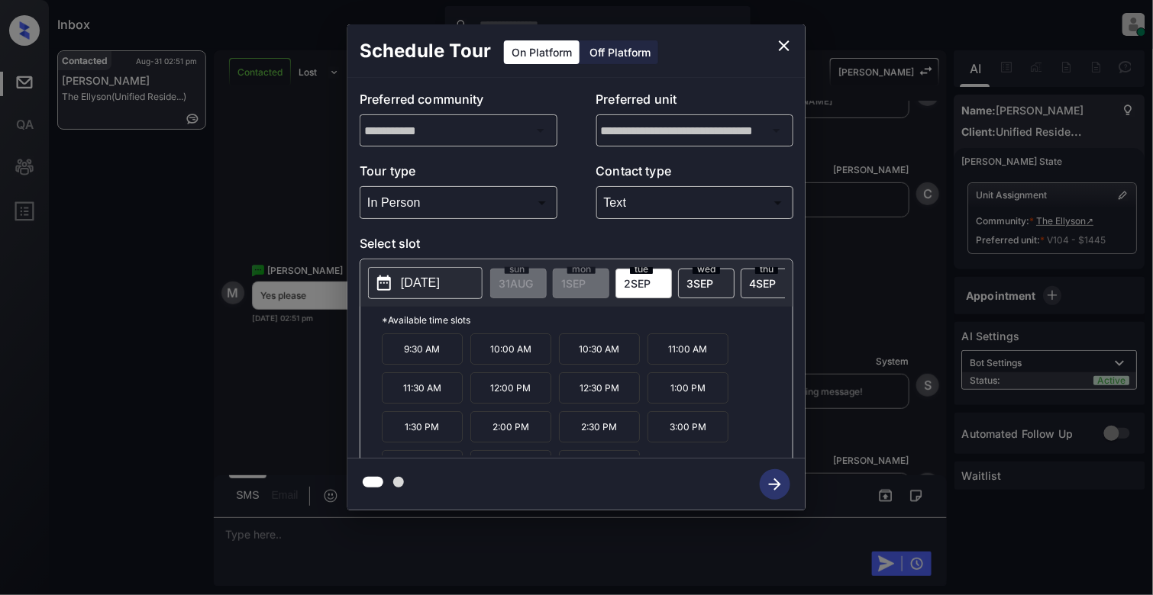
click at [786, 46] on icon "close" at bounding box center [784, 46] width 18 height 18
